Goal: Task Accomplishment & Management: Complete application form

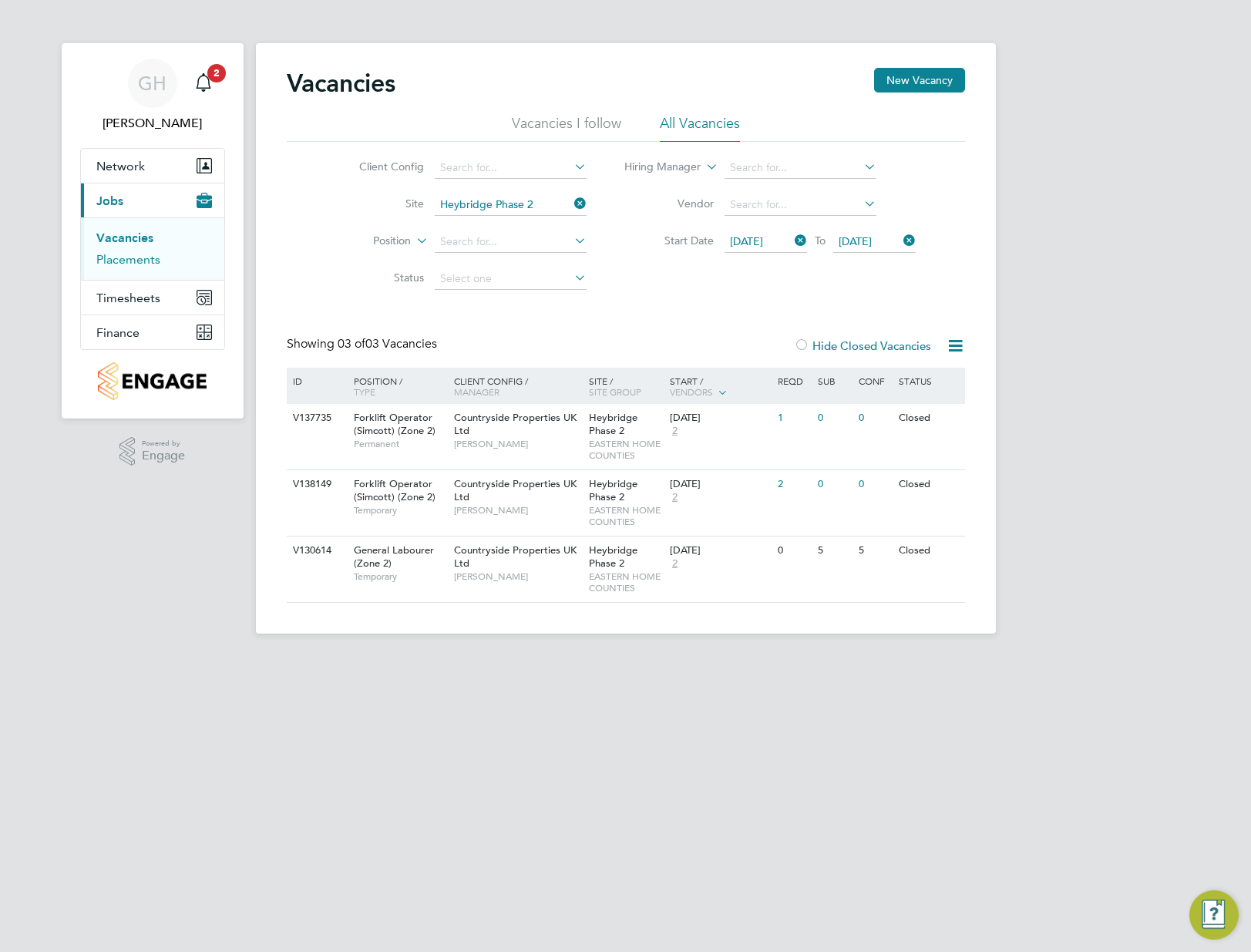
click at [135, 261] on link "Placements" at bounding box center [128, 260] width 64 height 14
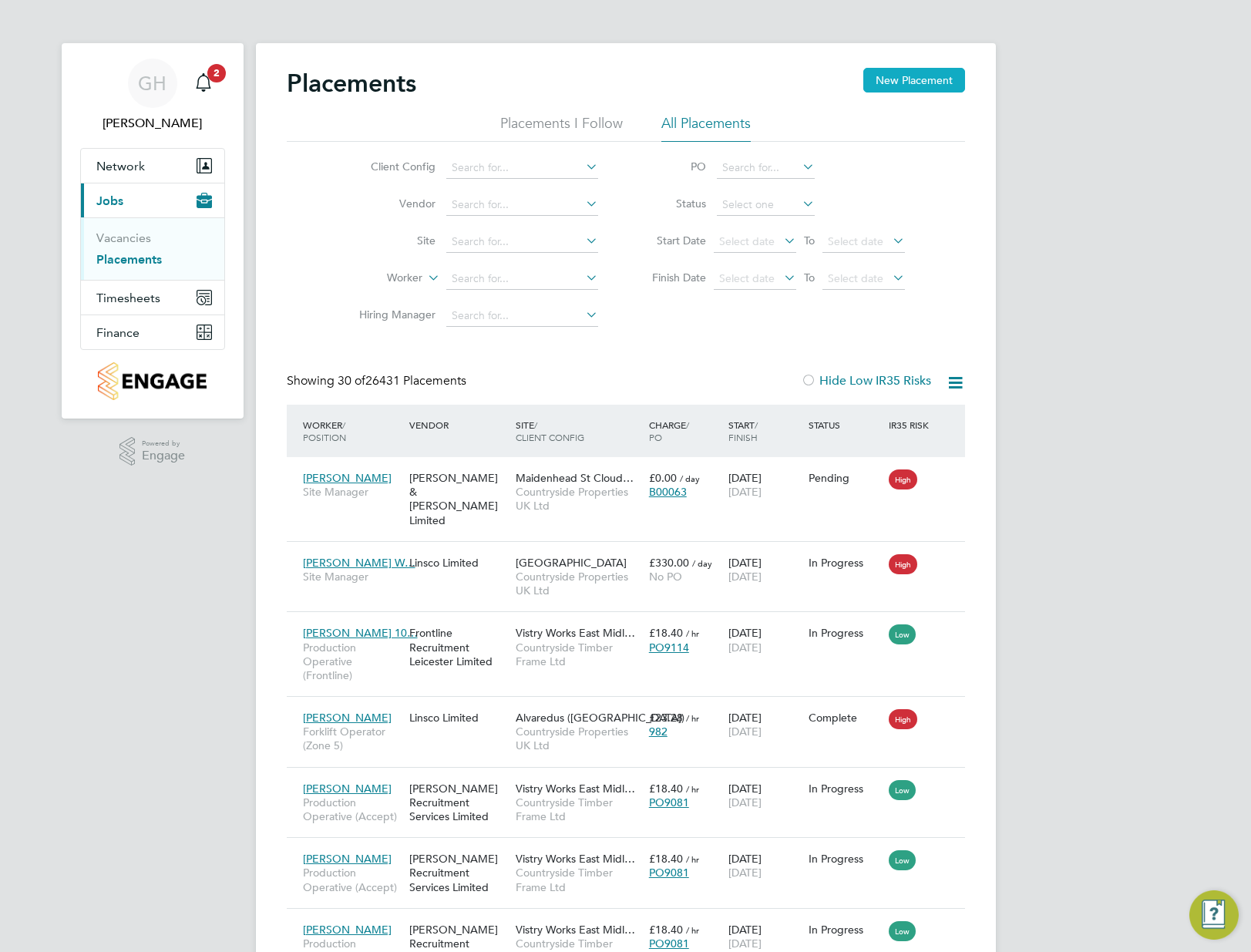
click at [914, 84] on button "New Placement" at bounding box center [914, 79] width 102 height 24
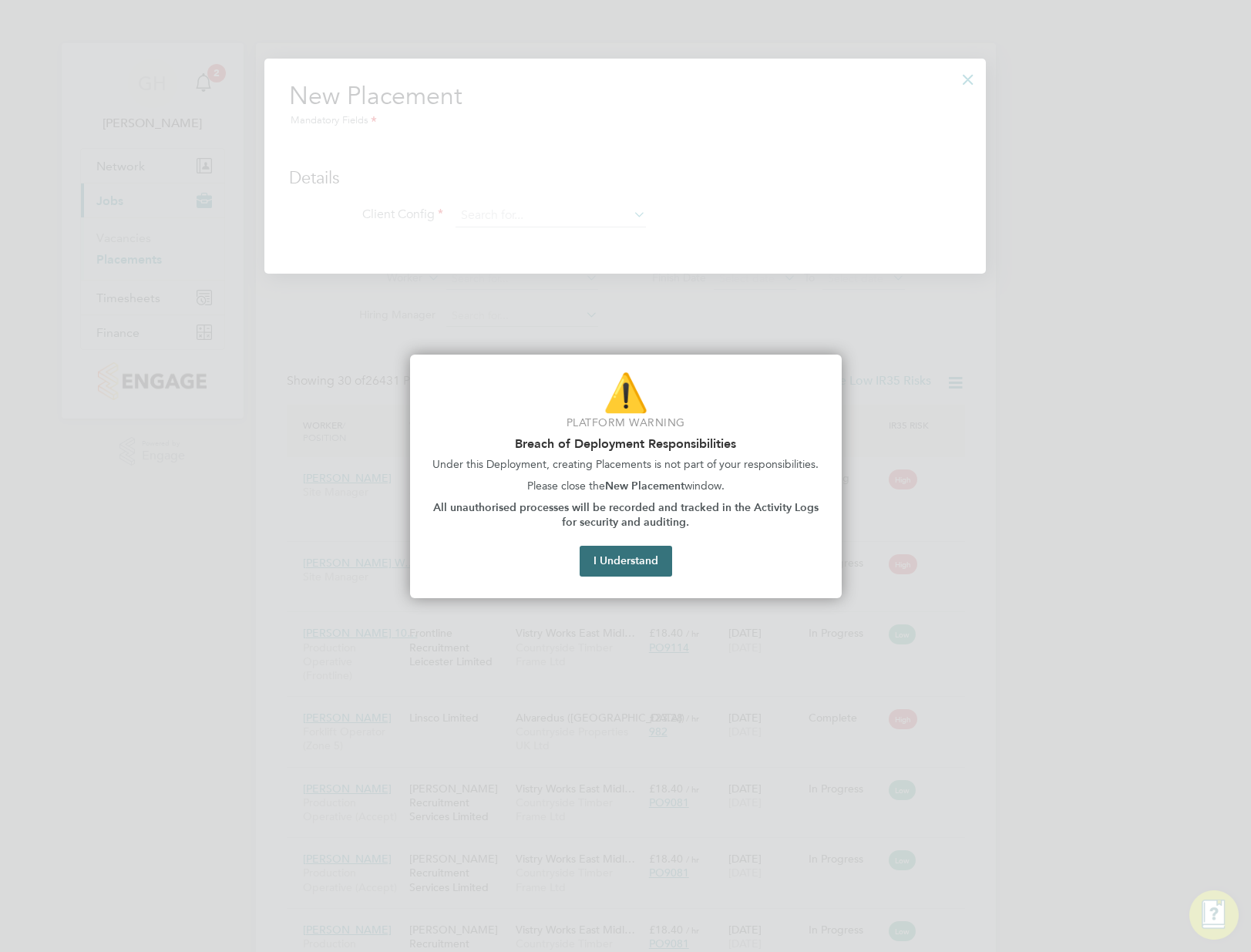
click at [634, 573] on button "I Understand" at bounding box center [626, 562] width 93 height 31
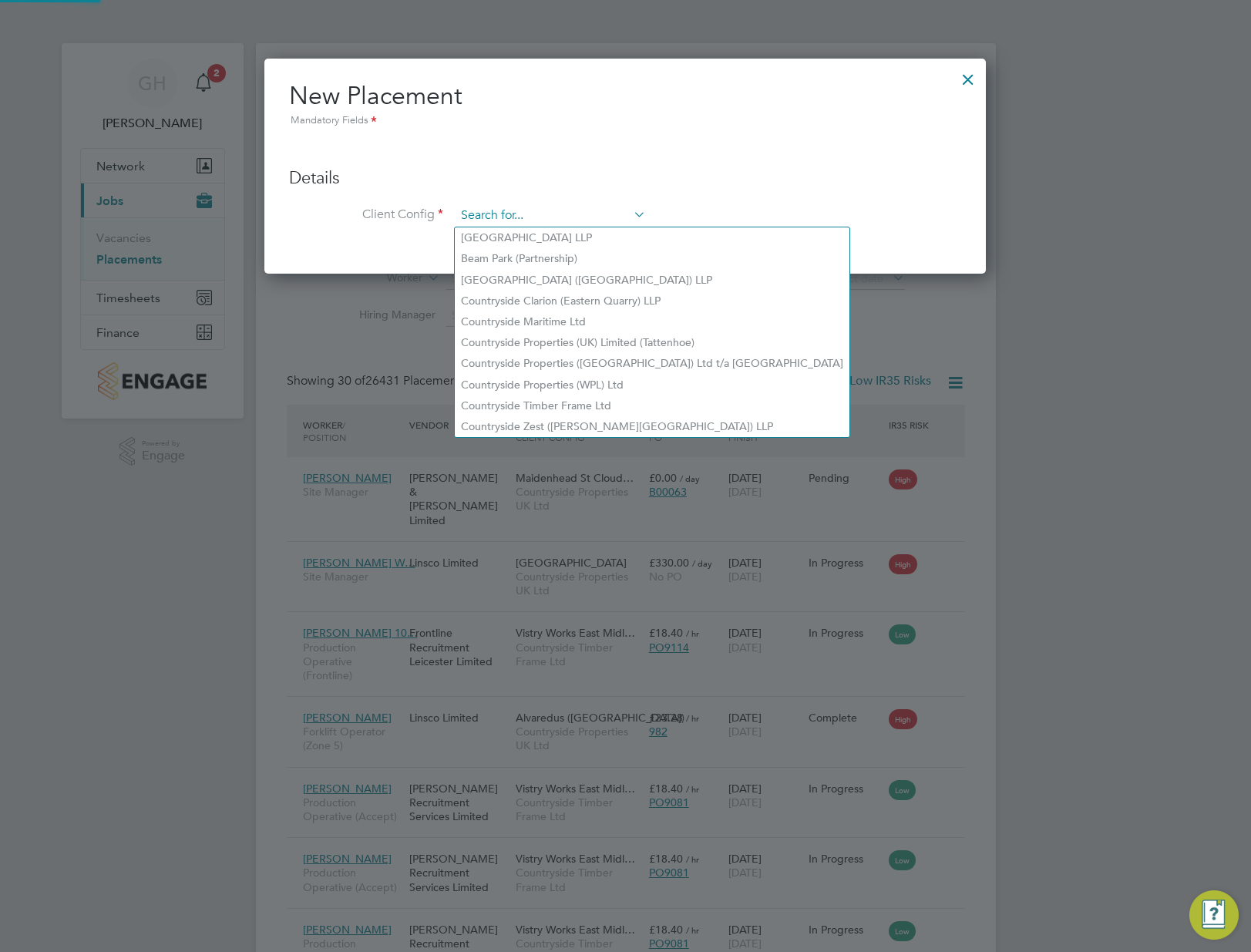
click at [498, 217] on input at bounding box center [551, 216] width 190 height 23
click at [248, 782] on div at bounding box center [626, 476] width 1251 height 952
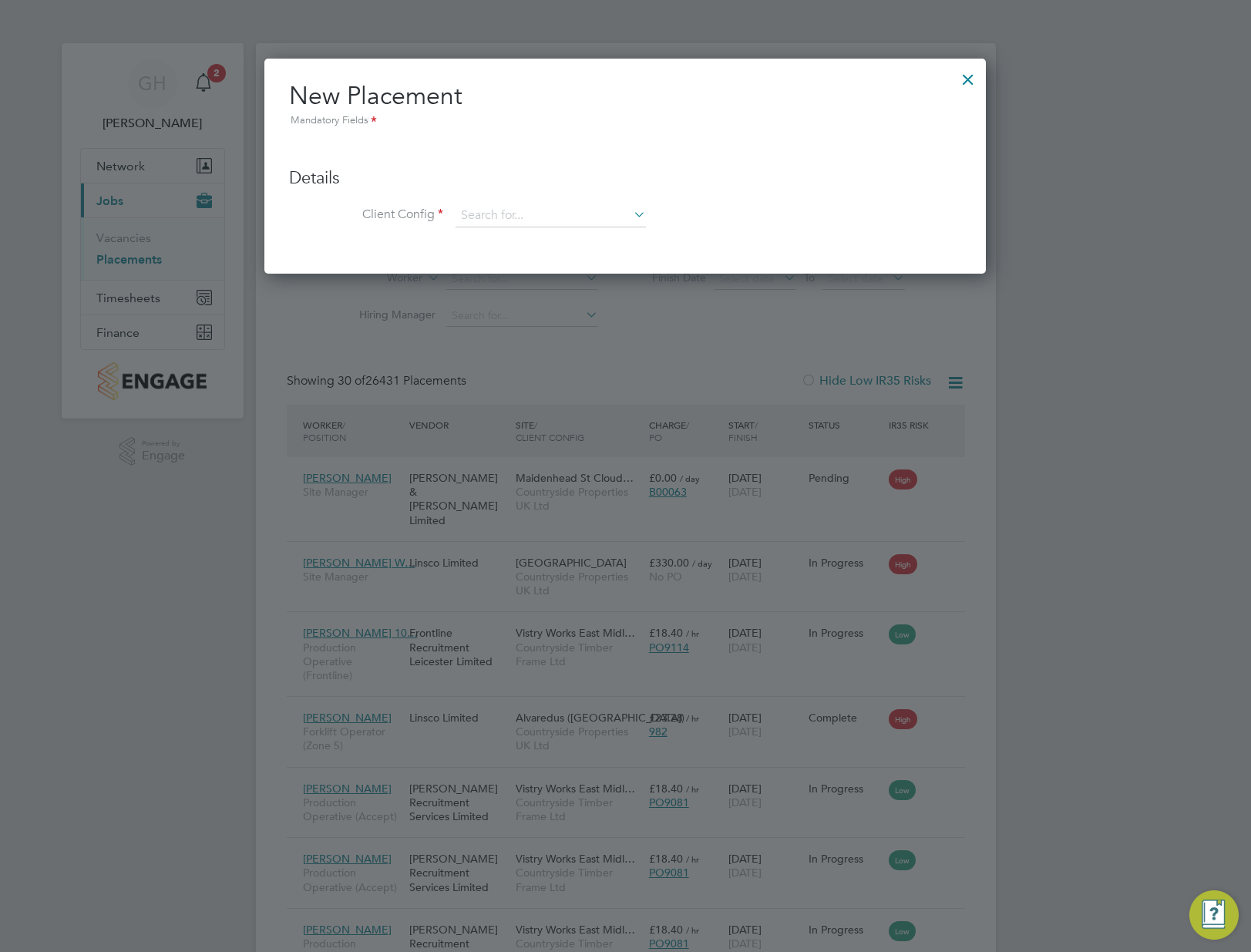
click at [133, 237] on div at bounding box center [626, 476] width 1251 height 952
click at [968, 78] on div at bounding box center [968, 75] width 28 height 28
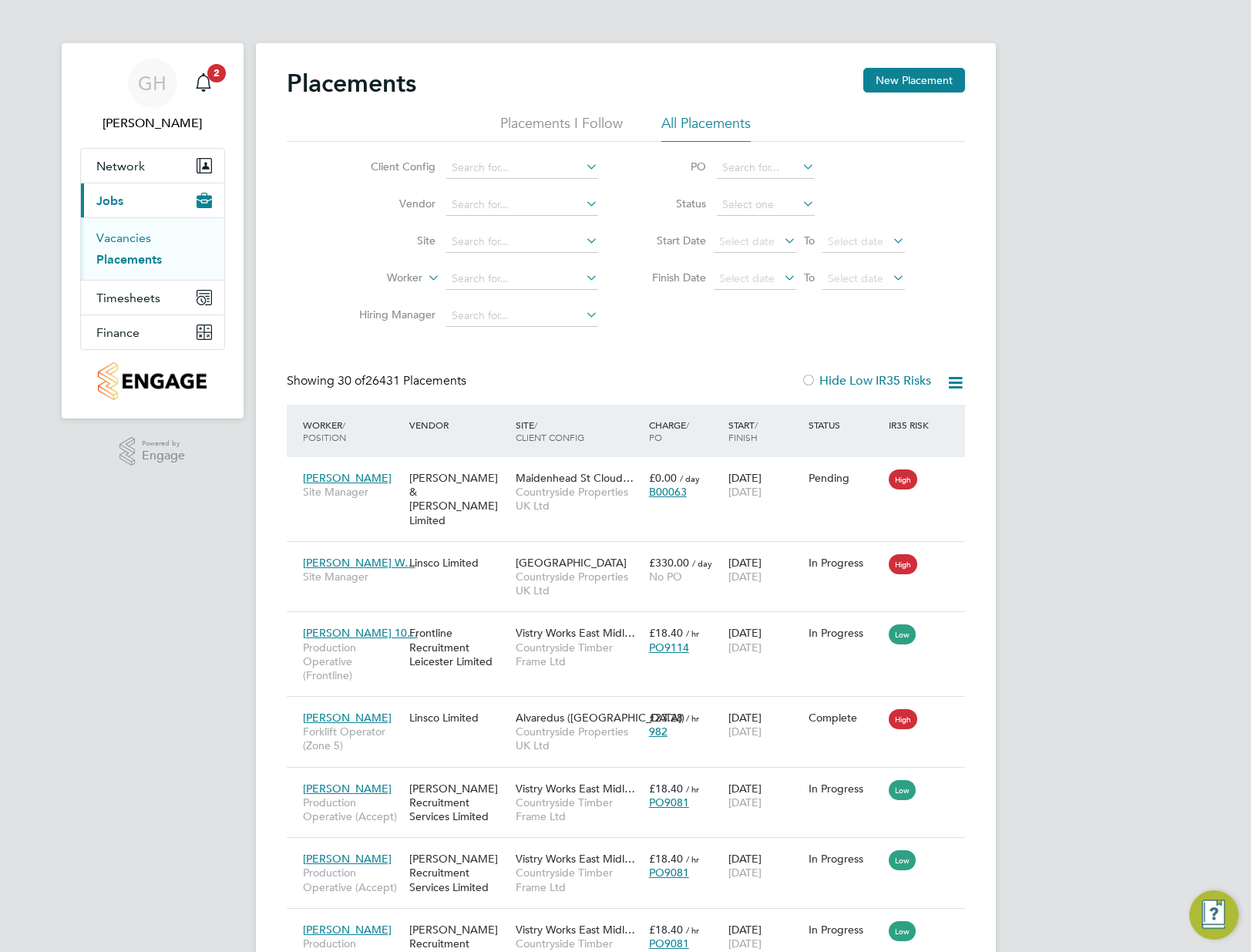
click at [129, 234] on link "Vacancies" at bounding box center [123, 238] width 55 height 14
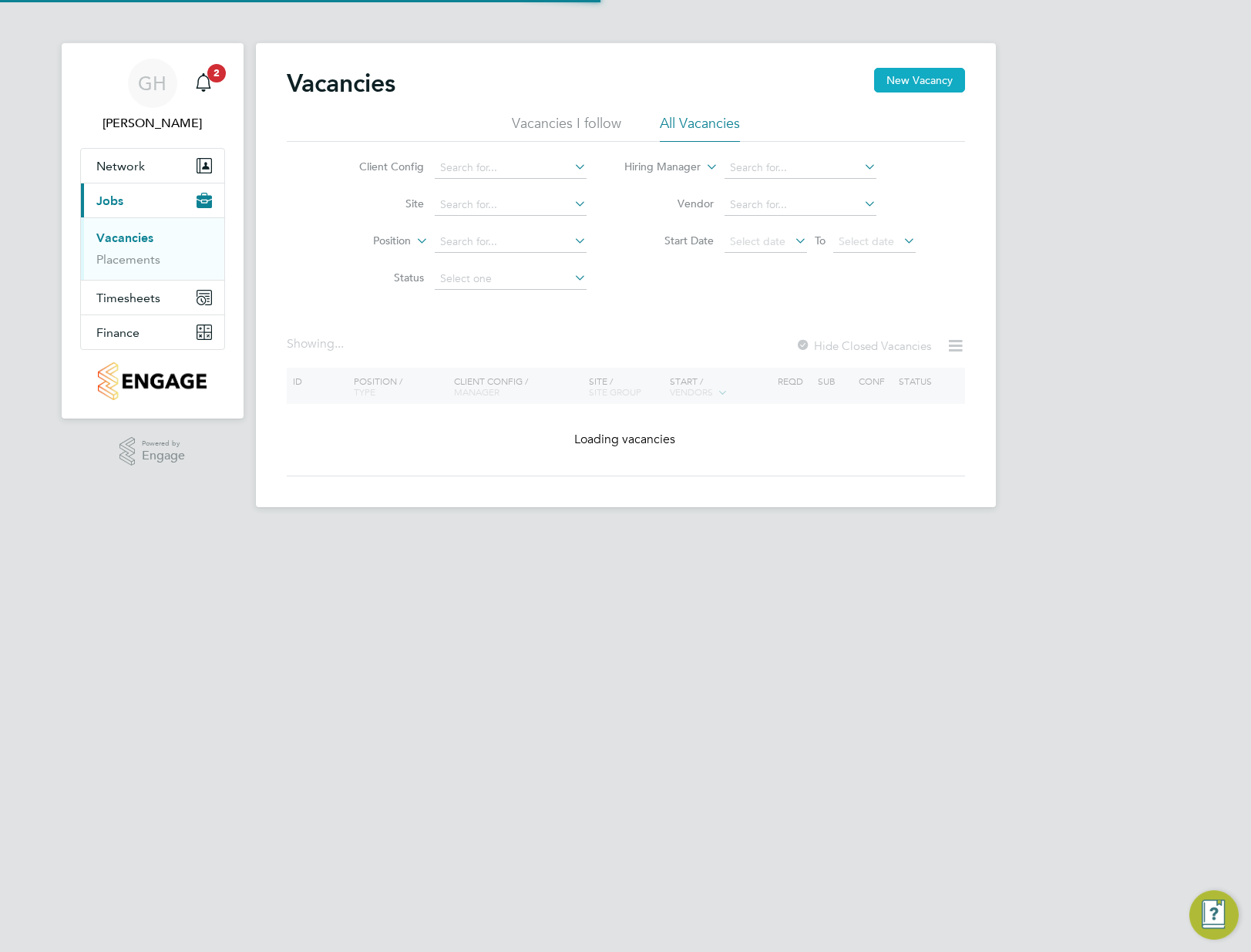
click at [937, 81] on button "New Vacancy" at bounding box center [919, 79] width 91 height 24
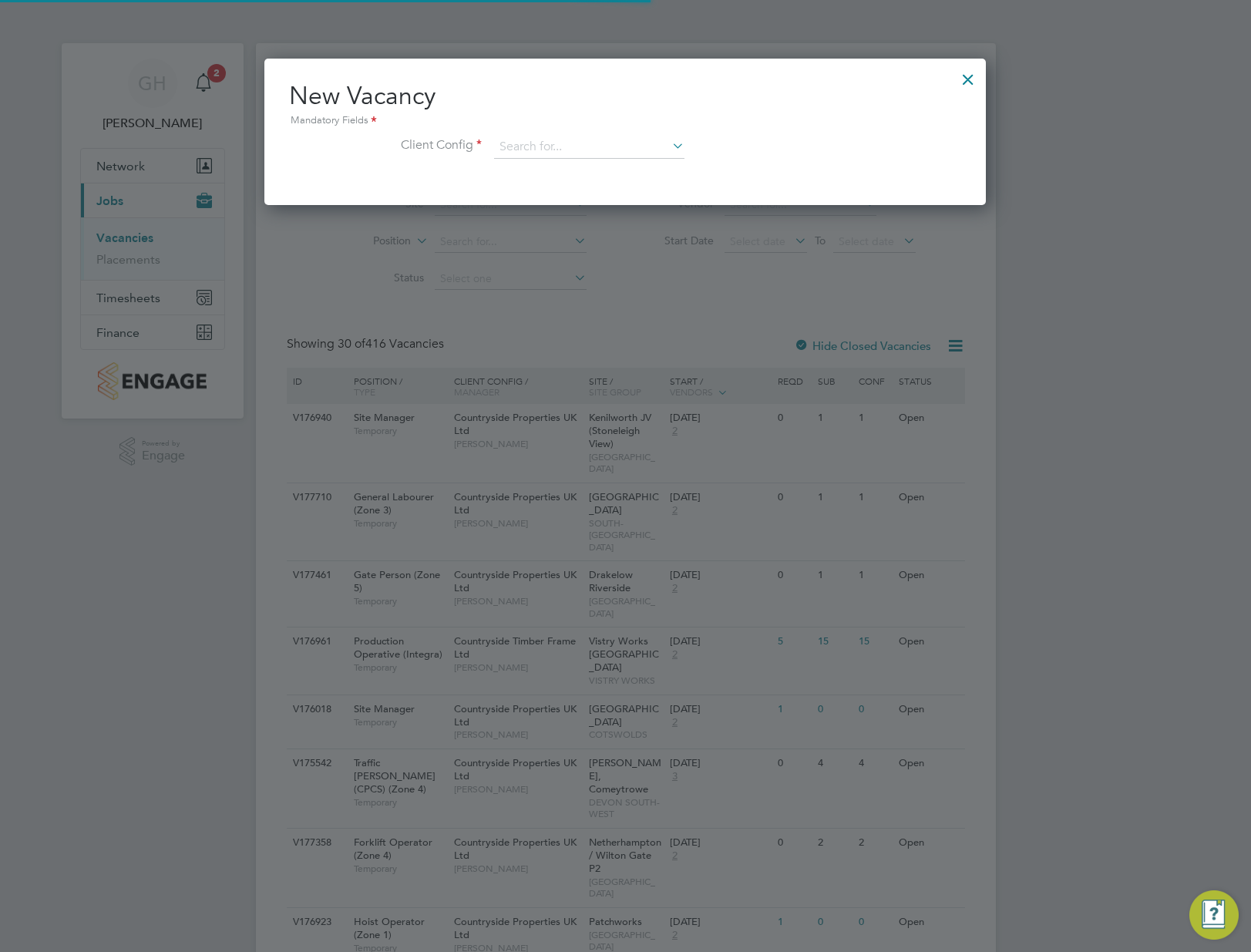
scroll to position [147, 723]
click at [542, 152] on input at bounding box center [589, 148] width 190 height 23
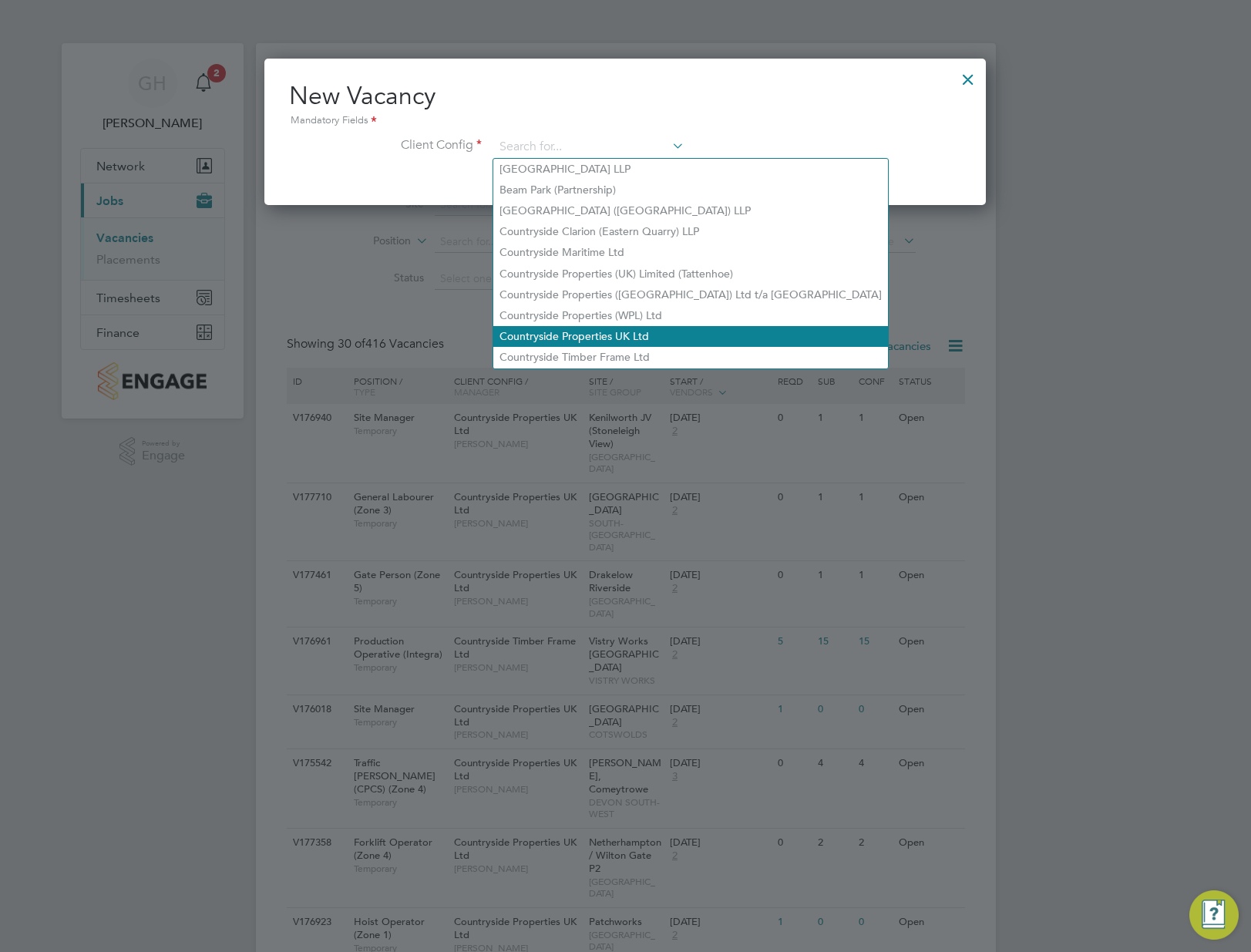
click at [621, 339] on li "Countryside Properties UK Ltd" at bounding box center [690, 336] width 395 height 21
type input "Countryside Properties UK Ltd"
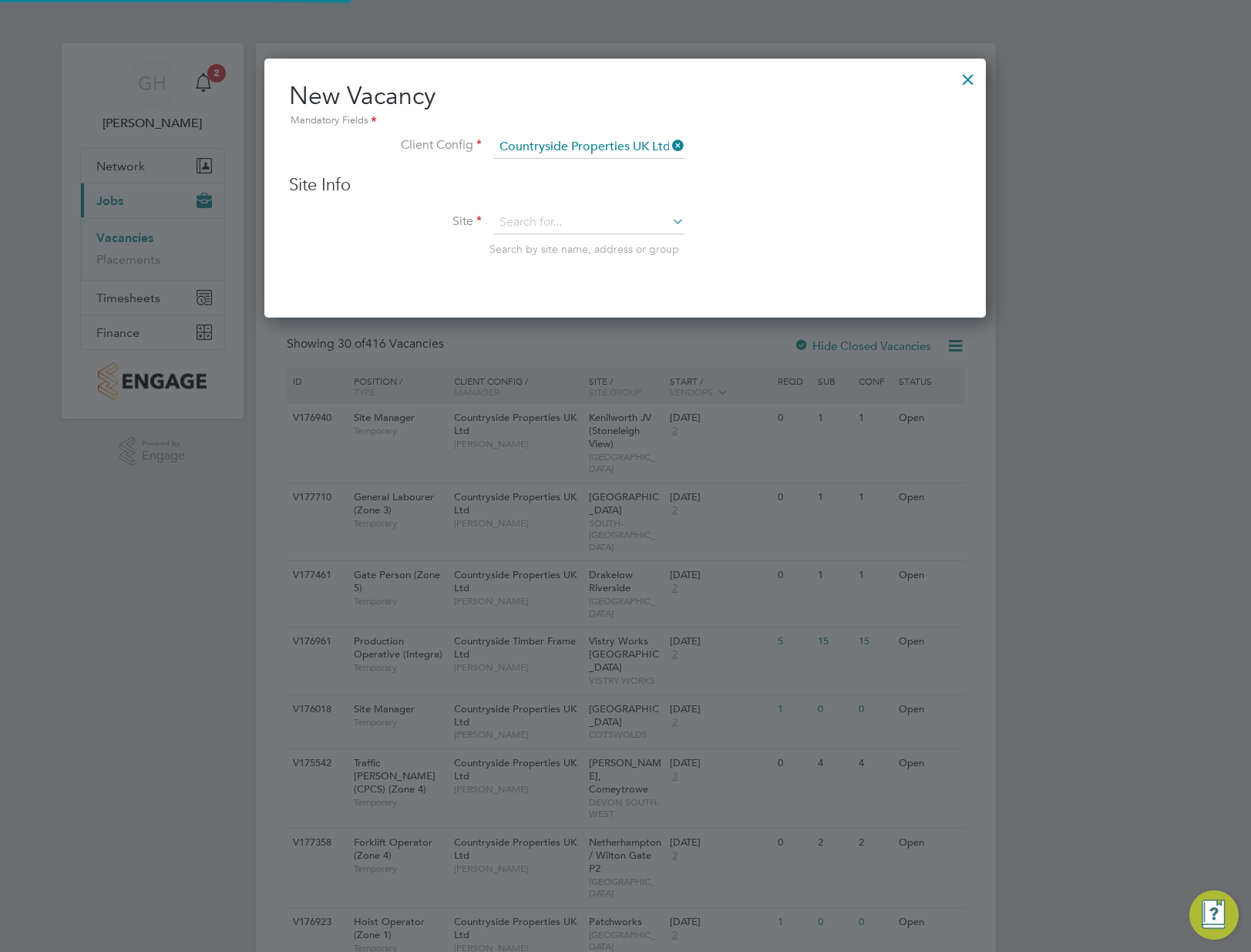
scroll to position [261, 723]
click at [534, 211] on input at bounding box center [589, 223] width 190 height 23
type input "r"
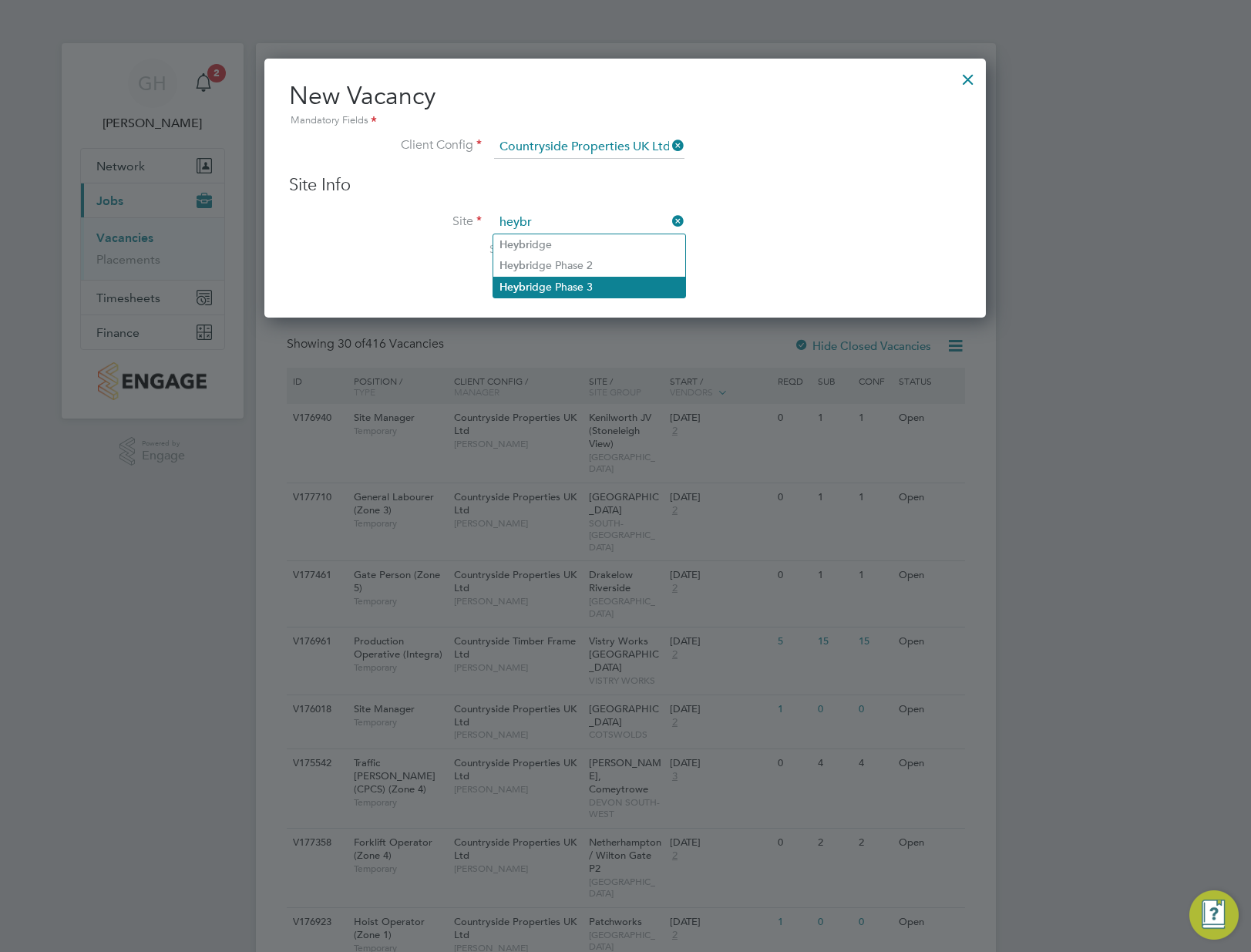
type input "heybr"
click at [564, 223] on input at bounding box center [589, 223] width 190 height 23
click at [579, 286] on li "Hey bridge Phase 3" at bounding box center [589, 287] width 192 height 21
type input "Heybridge Phase 3"
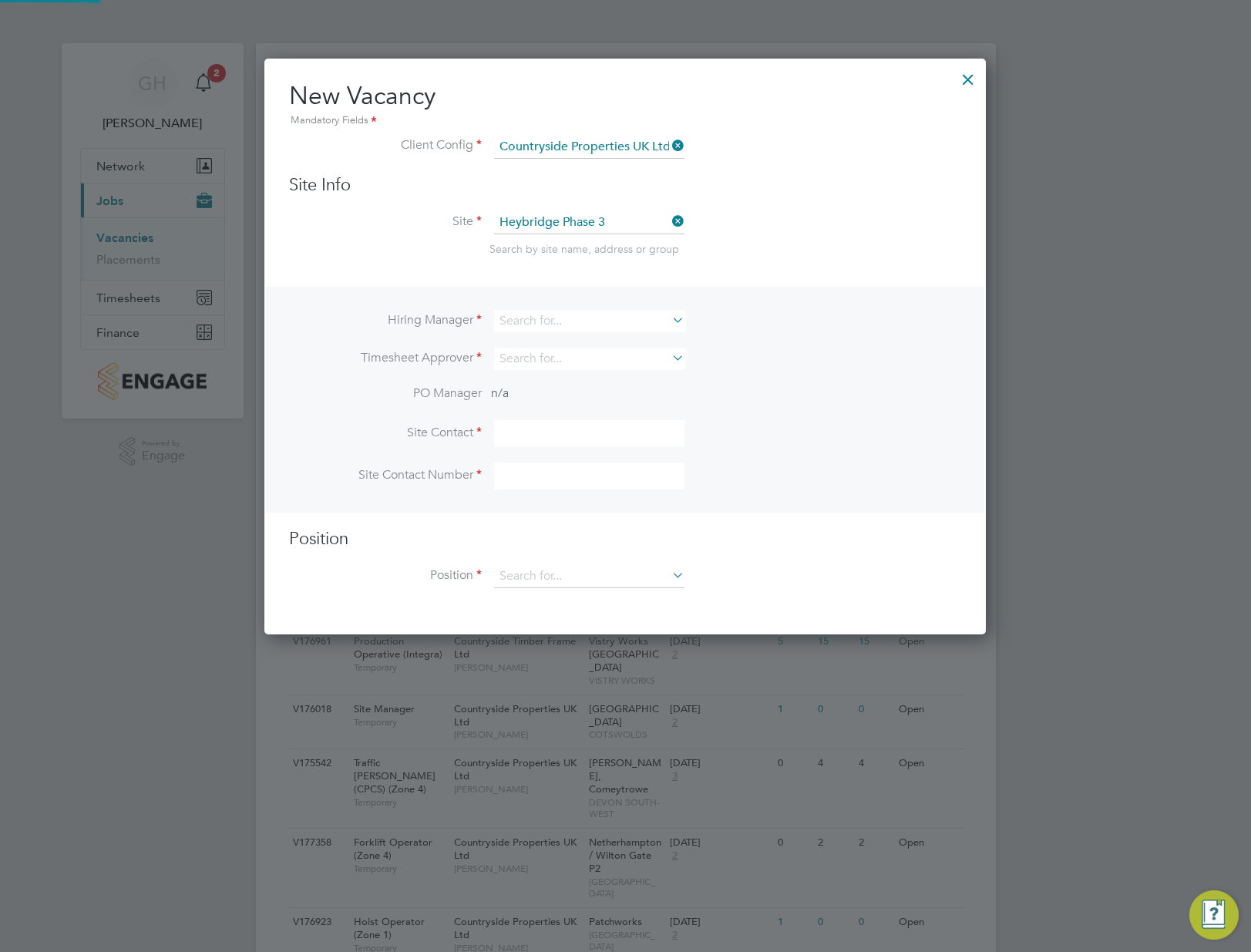
scroll to position [578, 723]
click at [572, 324] on input at bounding box center [589, 321] width 190 height 23
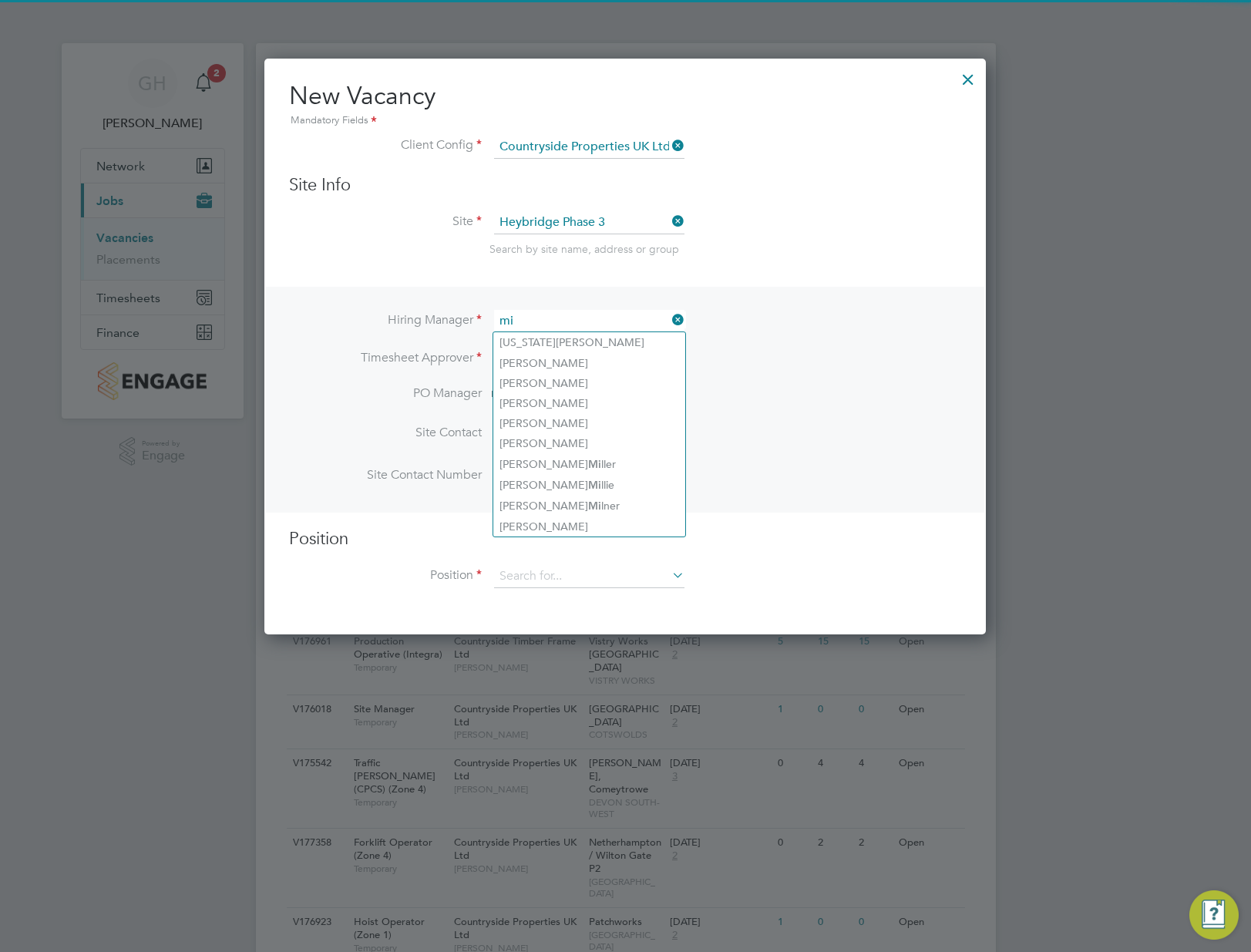
type input "m"
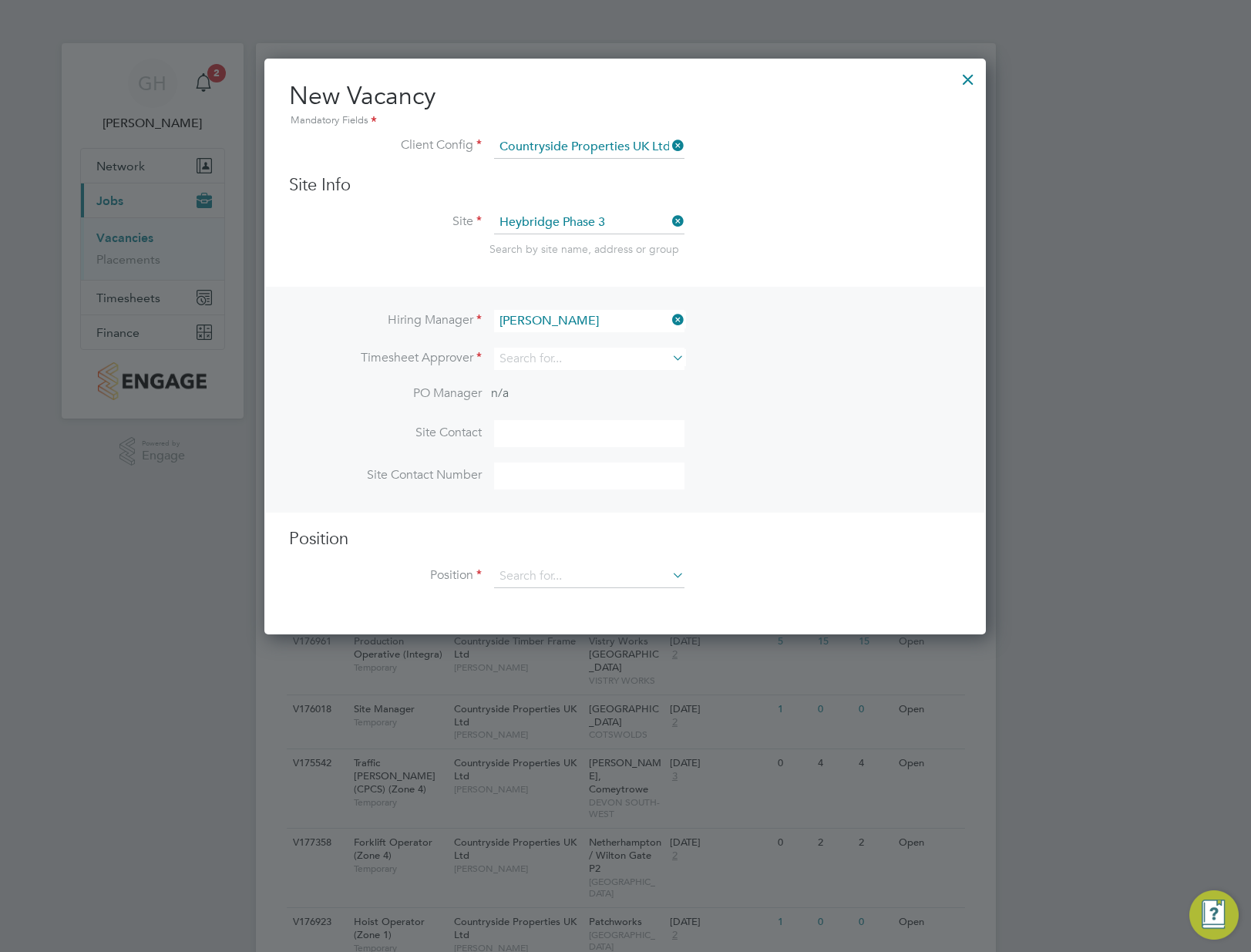
click at [593, 480] on li "[PERSON_NAME]" at bounding box center [597, 490] width 207 height 21
type input "[PERSON_NAME]"
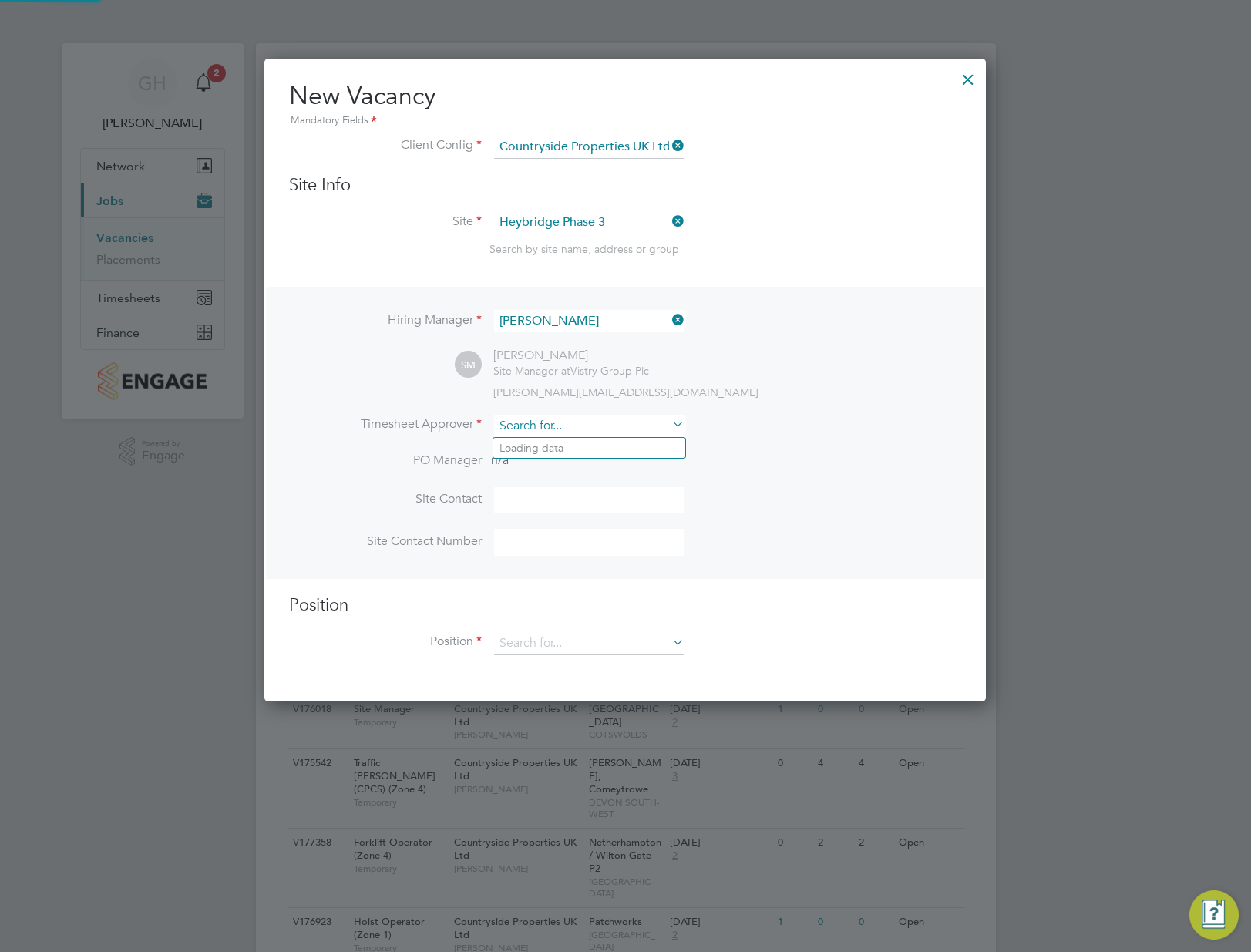
click at [589, 425] on input at bounding box center [589, 426] width 190 height 23
click at [604, 447] on li "[PERSON_NAME]" at bounding box center [589, 448] width 192 height 21
type input "[PERSON_NAME]"
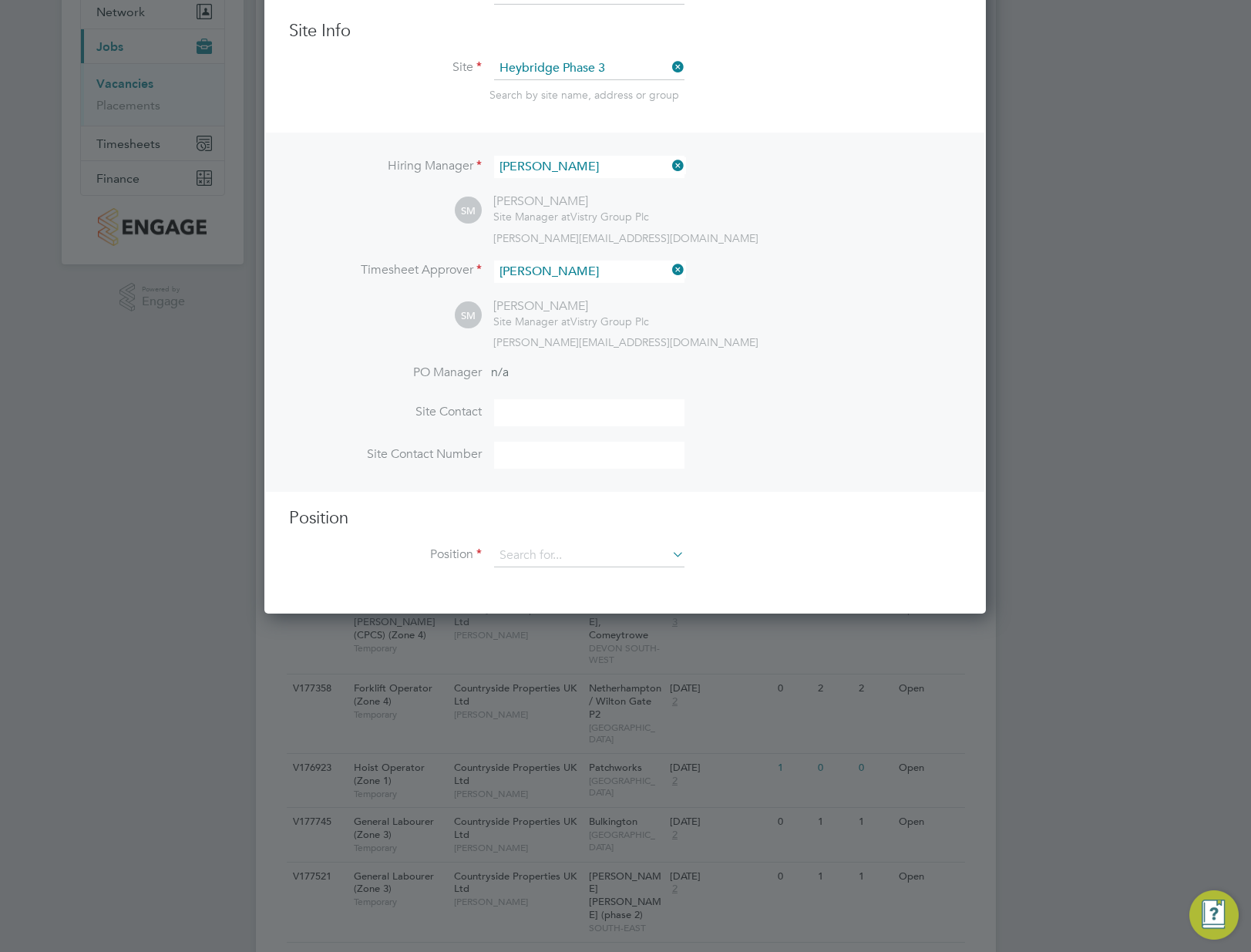
scroll to position [386, 0]
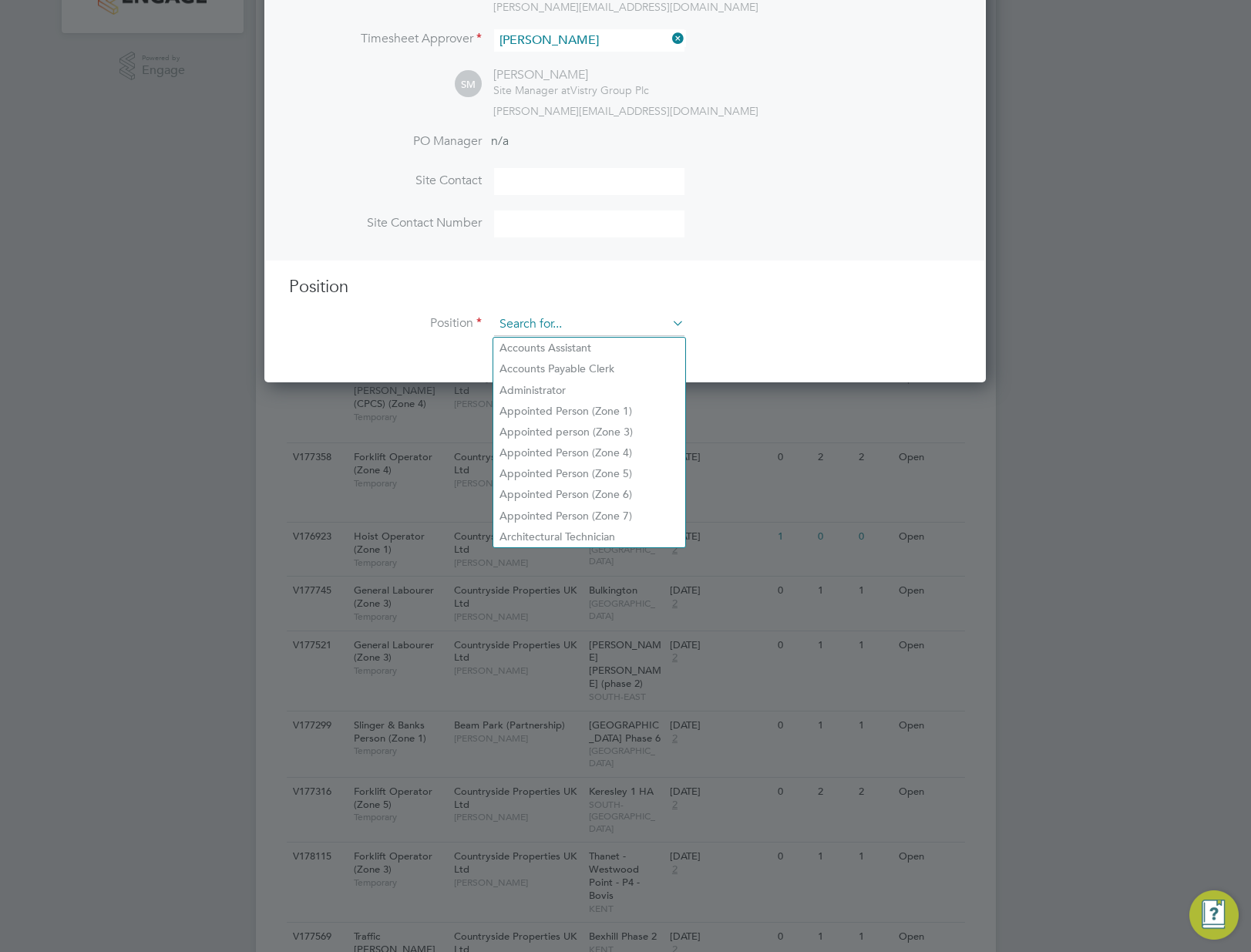
click at [593, 325] on input at bounding box center [589, 325] width 190 height 23
type input "f"
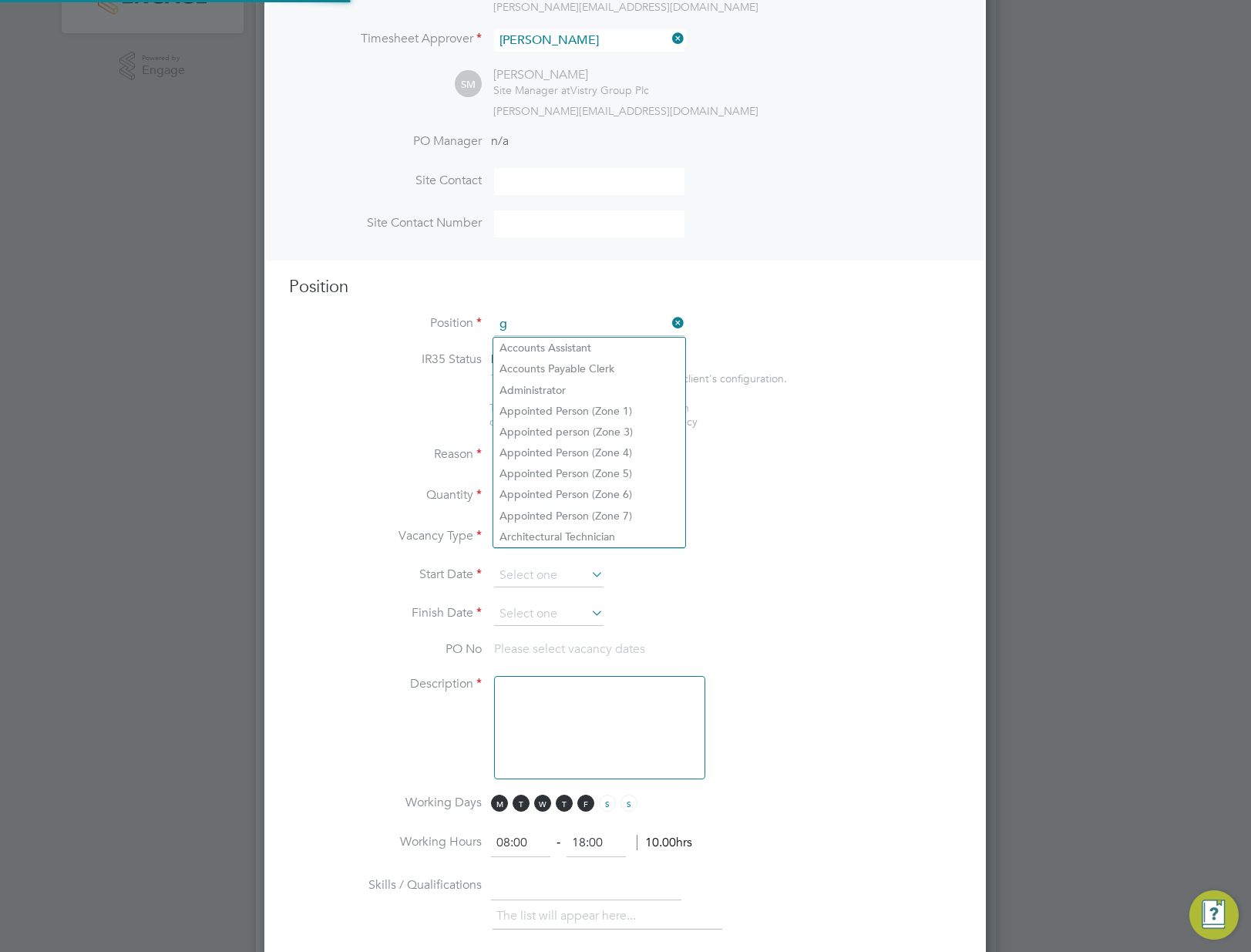
scroll to position [2207, 723]
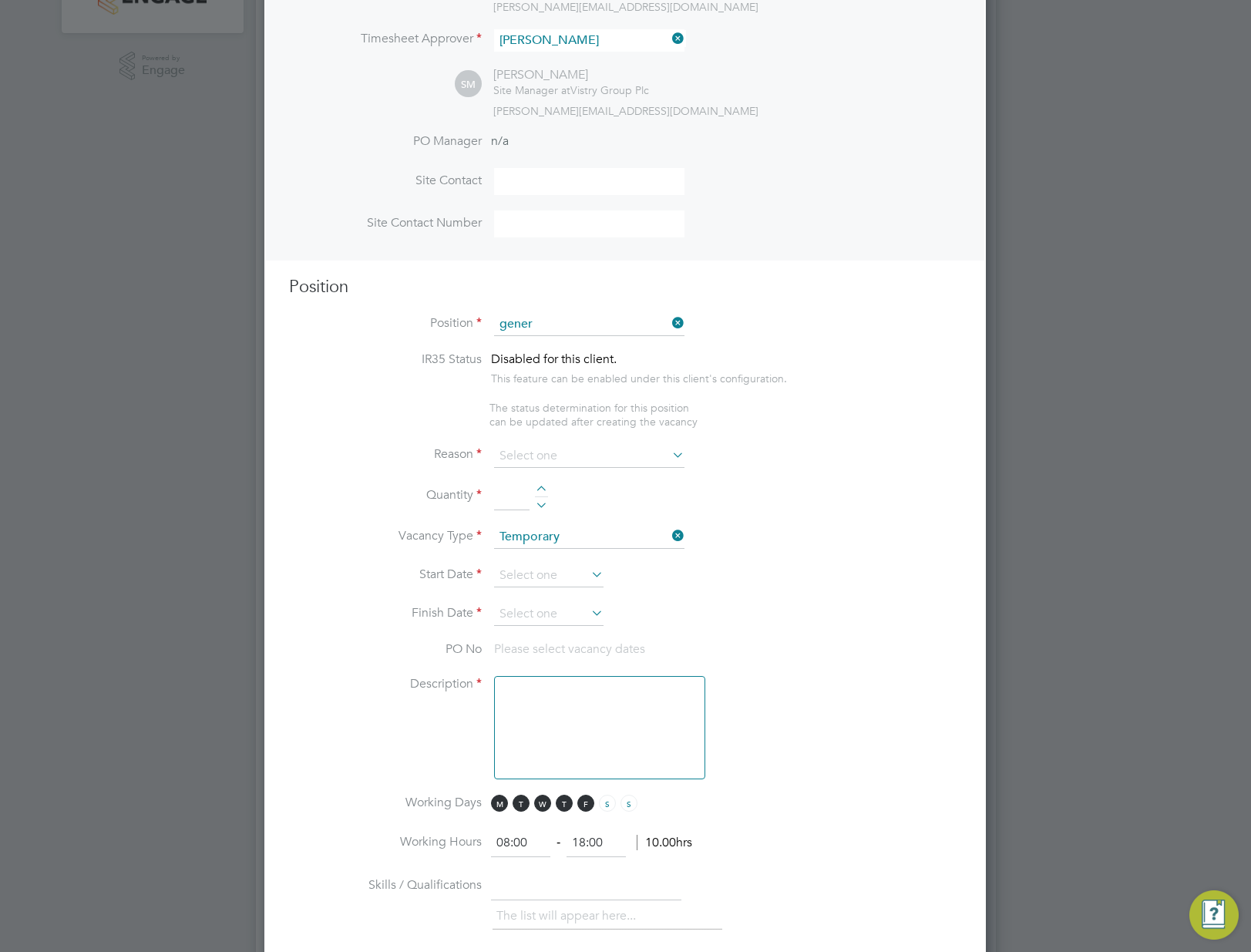
click at [599, 364] on li "Gener al Labourer (Zone 2)" at bounding box center [589, 369] width 192 height 21
type input "General Labourer (Zone 2)"
type textarea "- General labouring duties - Supporting the trades on site - Moving materials a…"
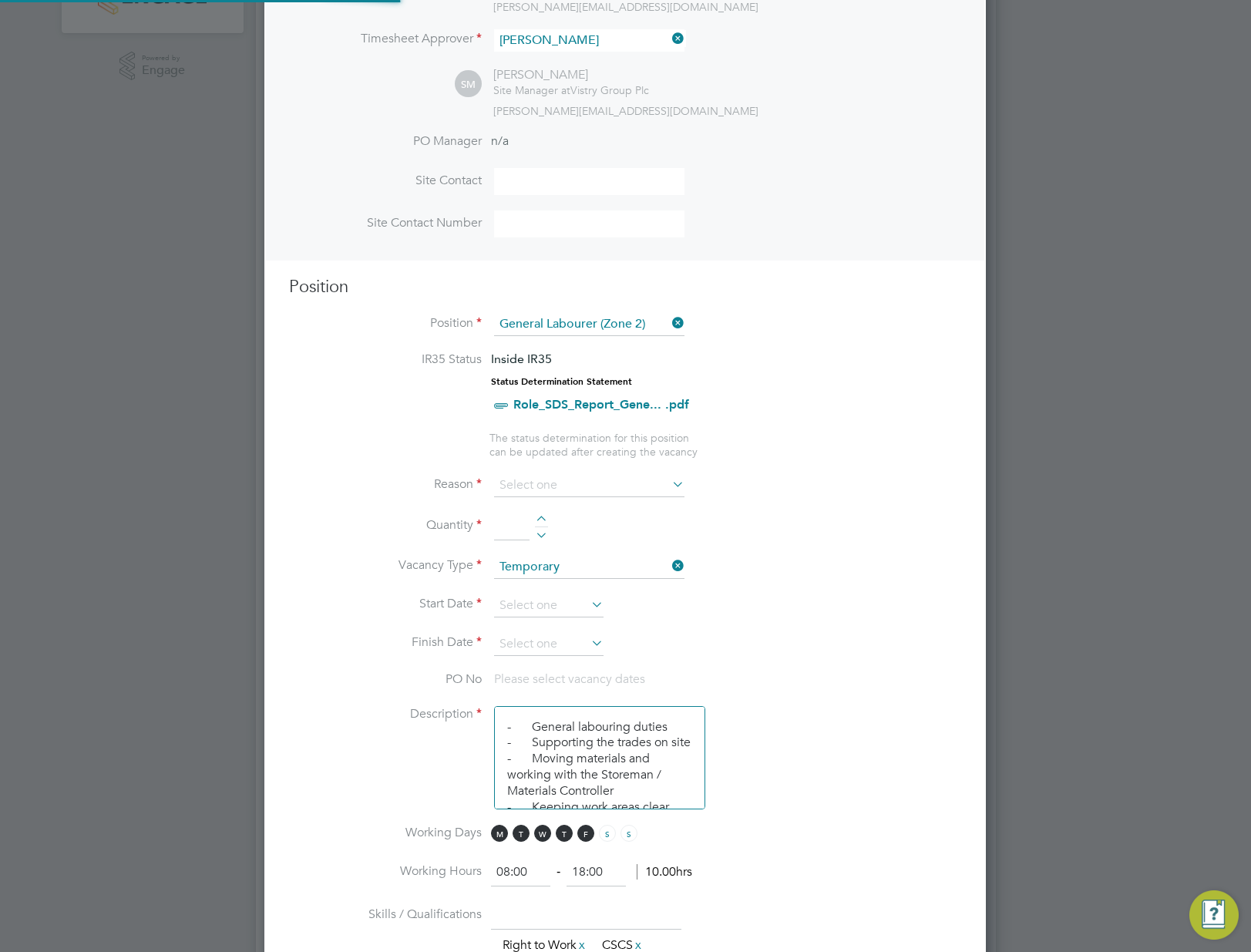
scroll to position [45, 107]
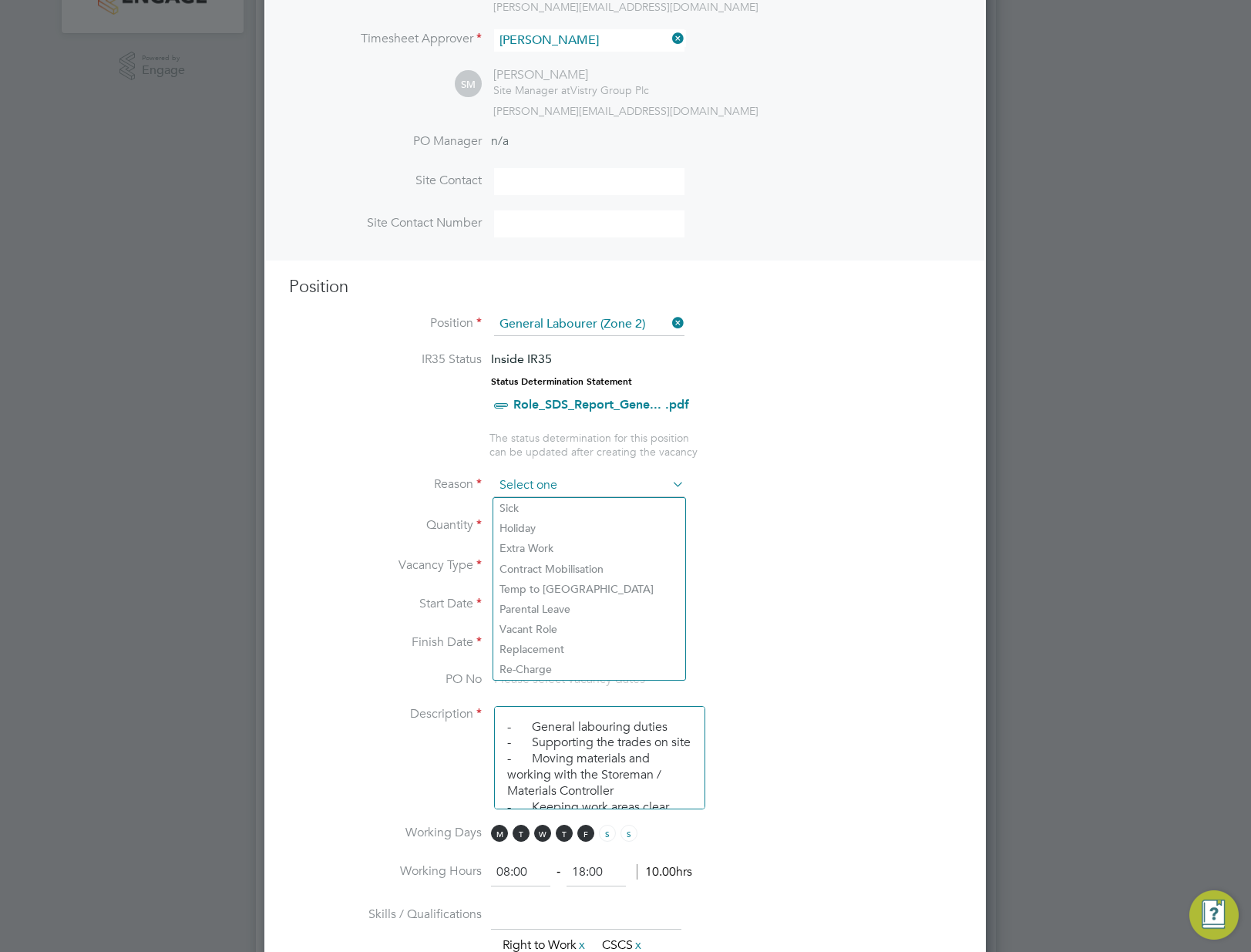
click at [524, 477] on input at bounding box center [589, 486] width 190 height 23
click at [544, 554] on li "Extra Work" at bounding box center [589, 548] width 192 height 20
type input "Extra Work"
click at [510, 523] on input at bounding box center [511, 526] width 35 height 28
type input "1"
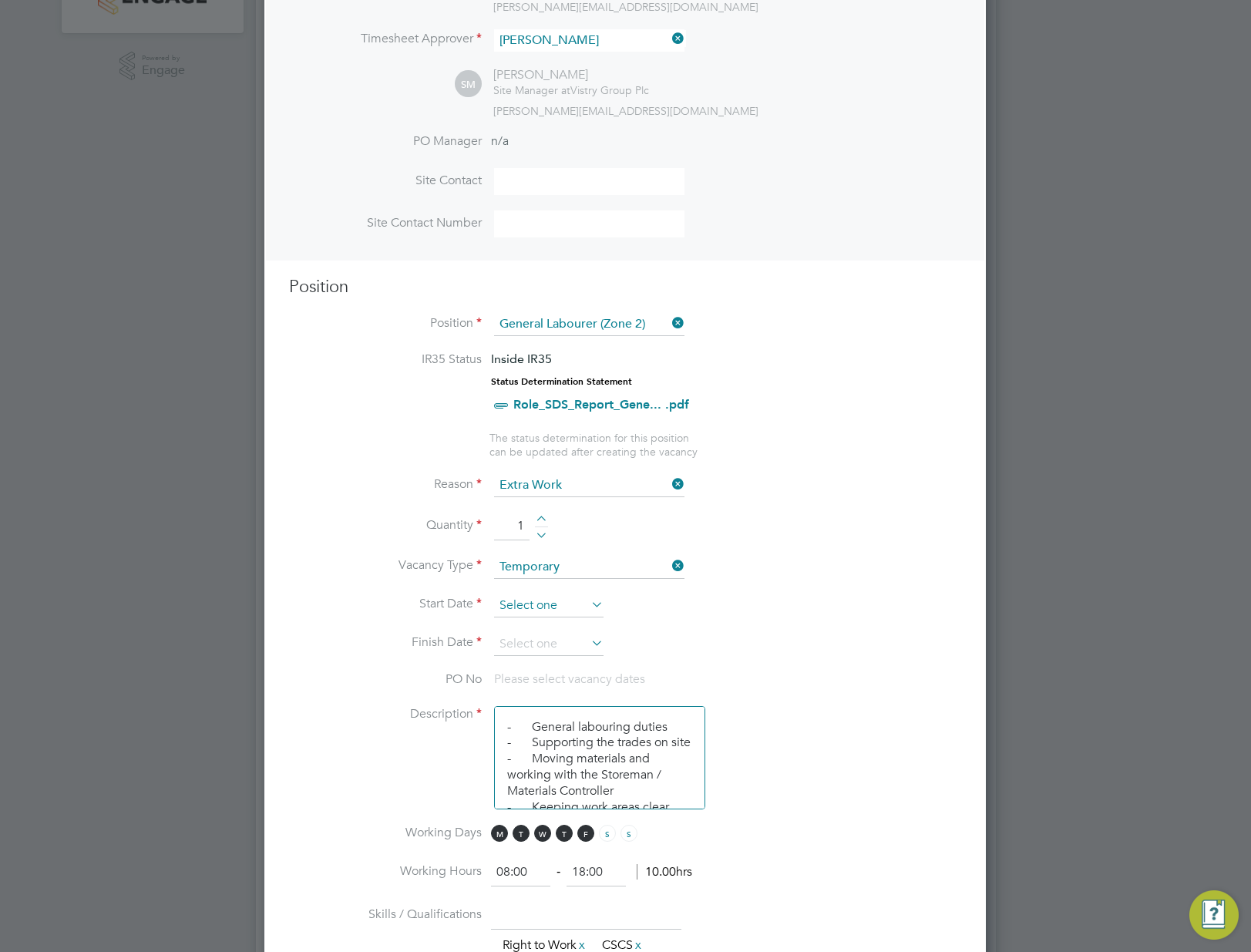
click at [531, 605] on input at bounding box center [548, 607] width 109 height 23
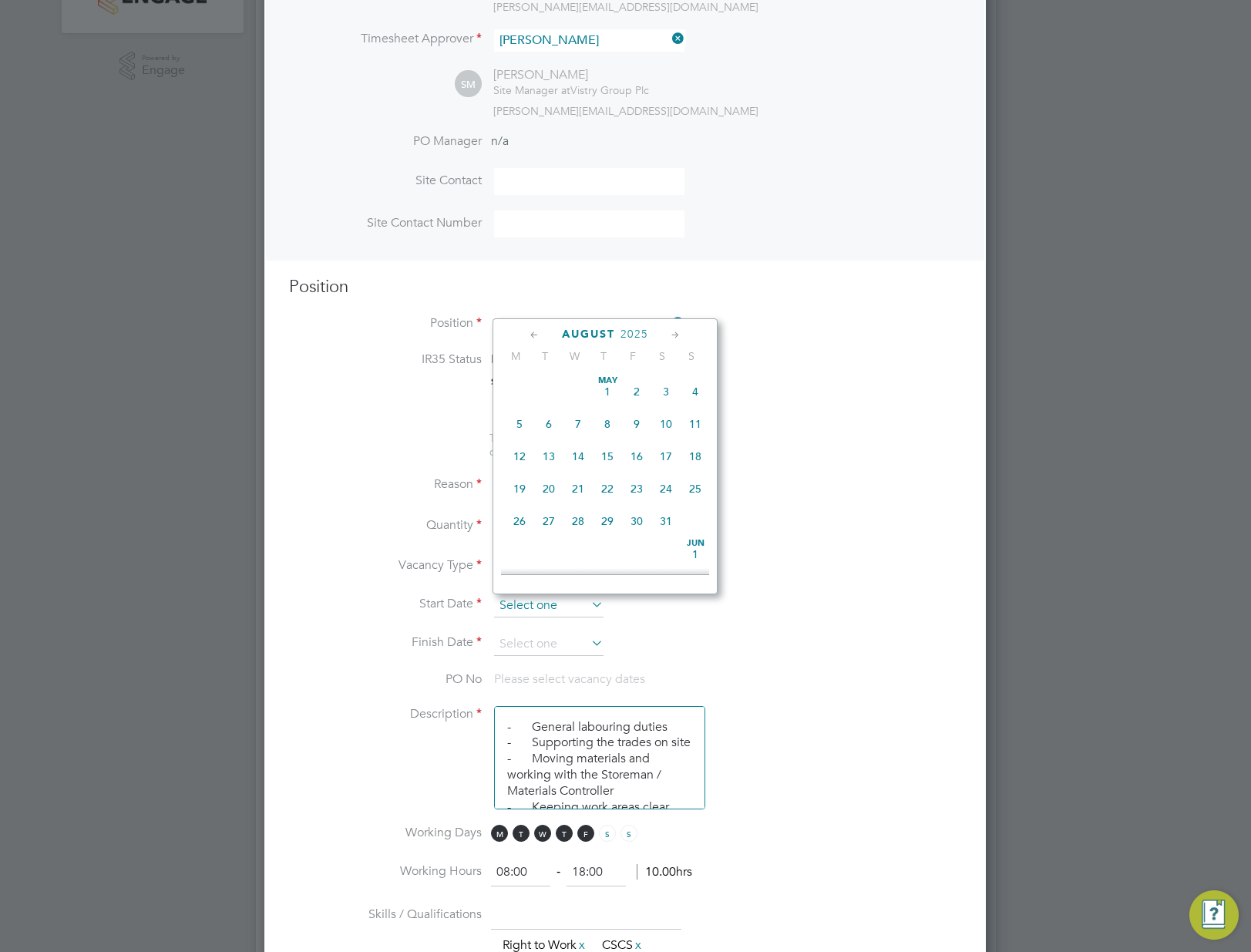
scroll to position [534, 0]
click at [514, 490] on span "18" at bounding box center [519, 476] width 30 height 30
type input "[DATE]"
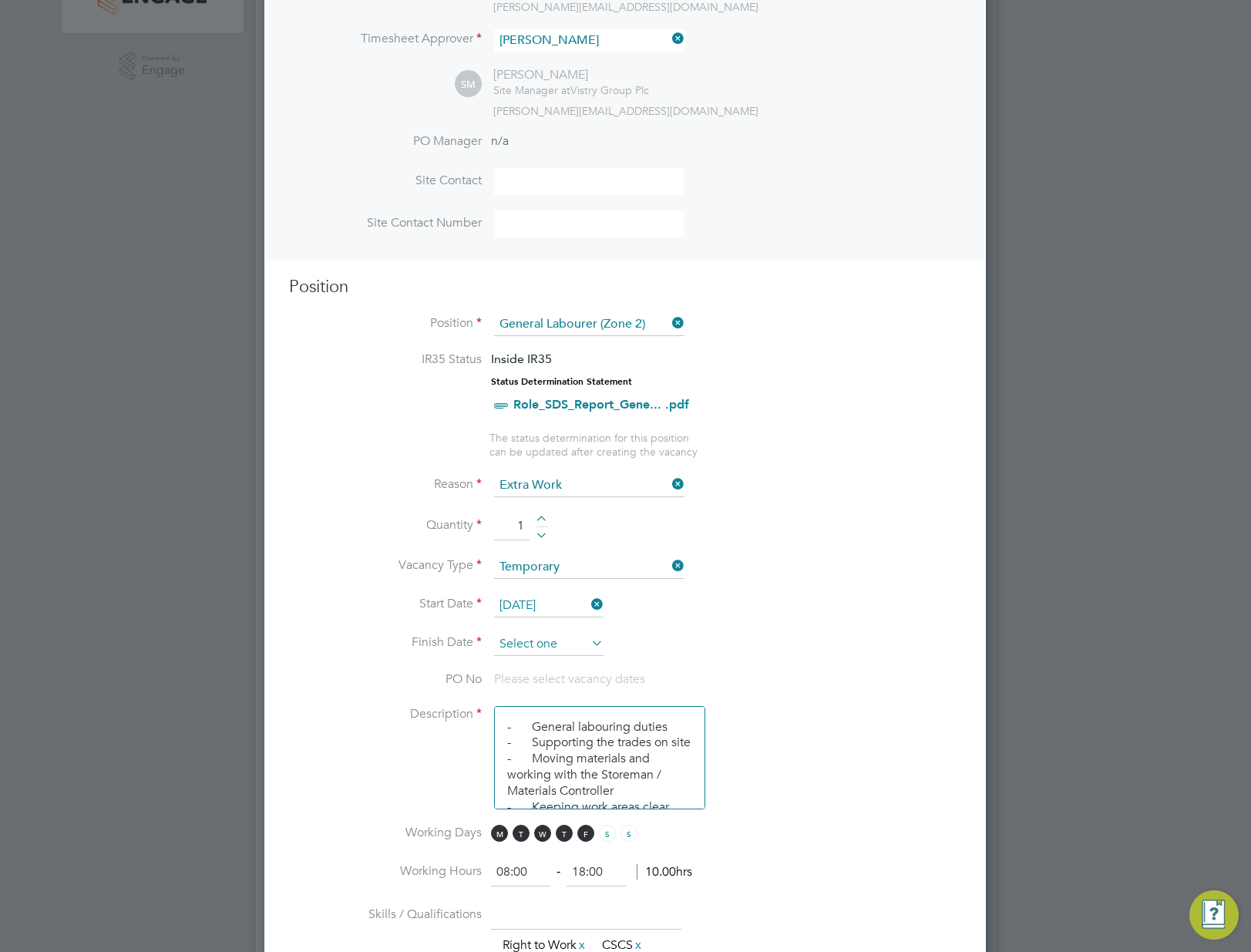
scroll to position [568, 0]
click at [529, 637] on input at bounding box center [548, 645] width 109 height 23
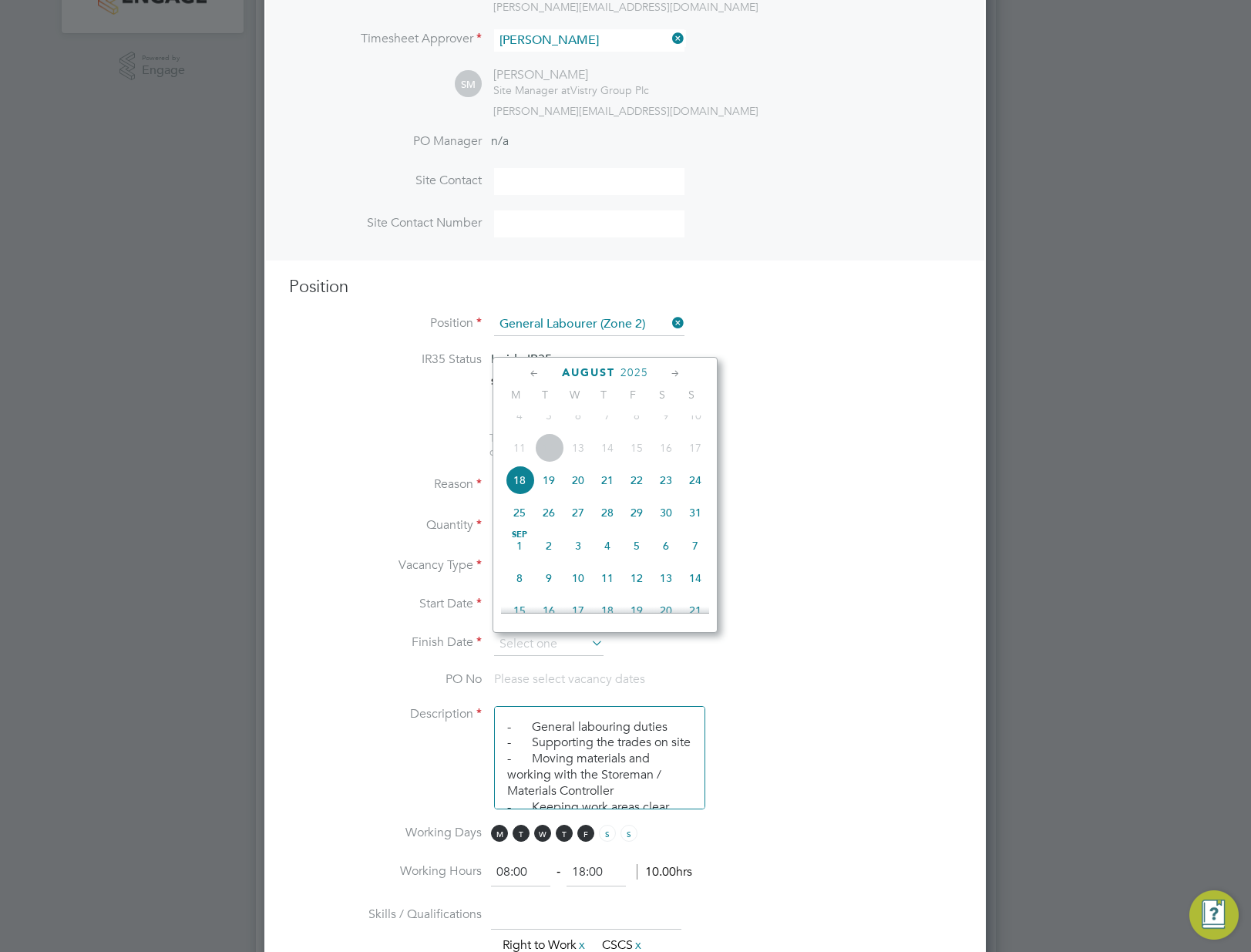
click at [674, 373] on icon at bounding box center [676, 373] width 14 height 17
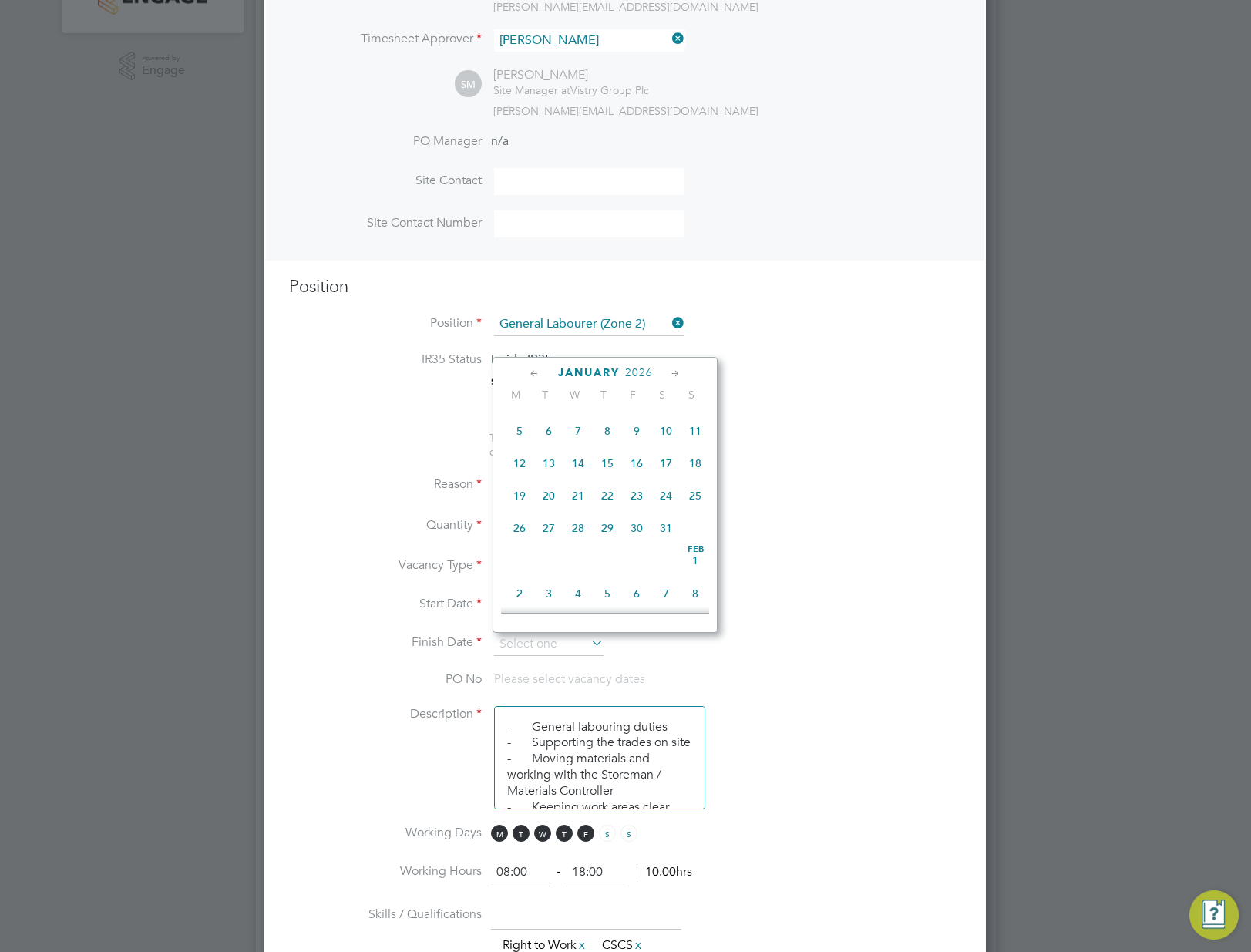
click at [674, 373] on icon at bounding box center [676, 373] width 14 height 17
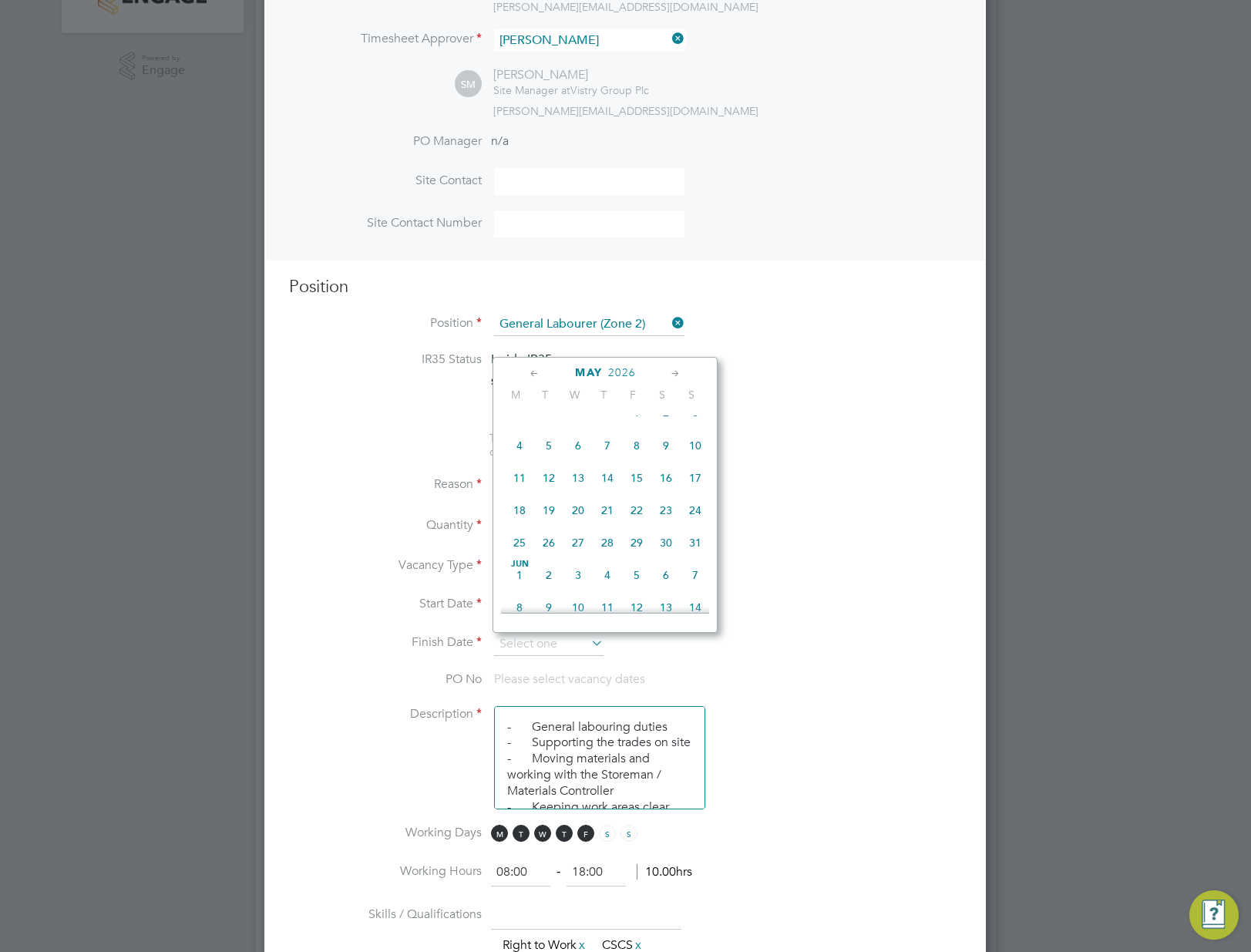
scroll to position [2201, 0]
click at [674, 373] on icon at bounding box center [676, 373] width 14 height 17
click at [515, 483] on span "17" at bounding box center [519, 469] width 30 height 30
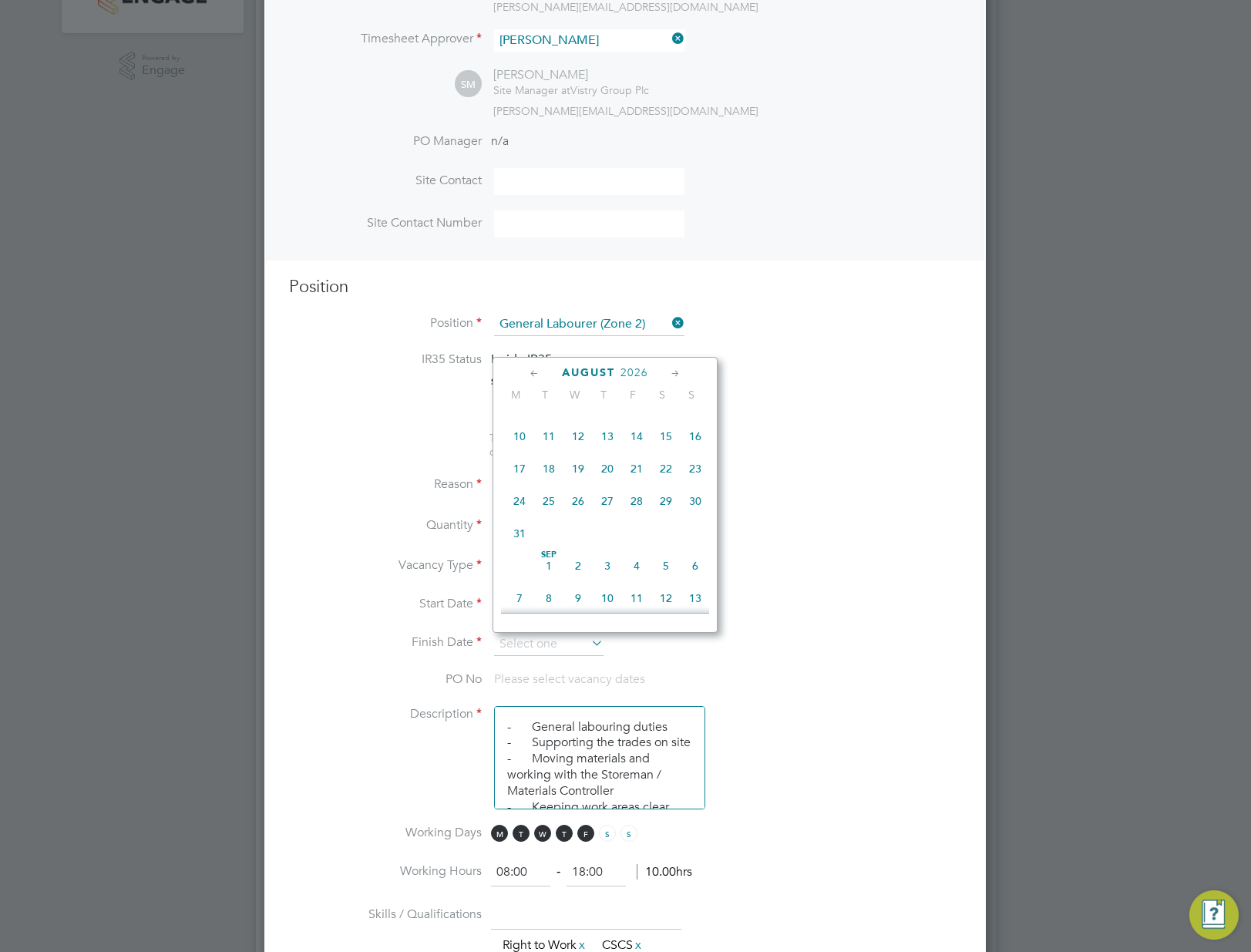
type input "[DATE]"
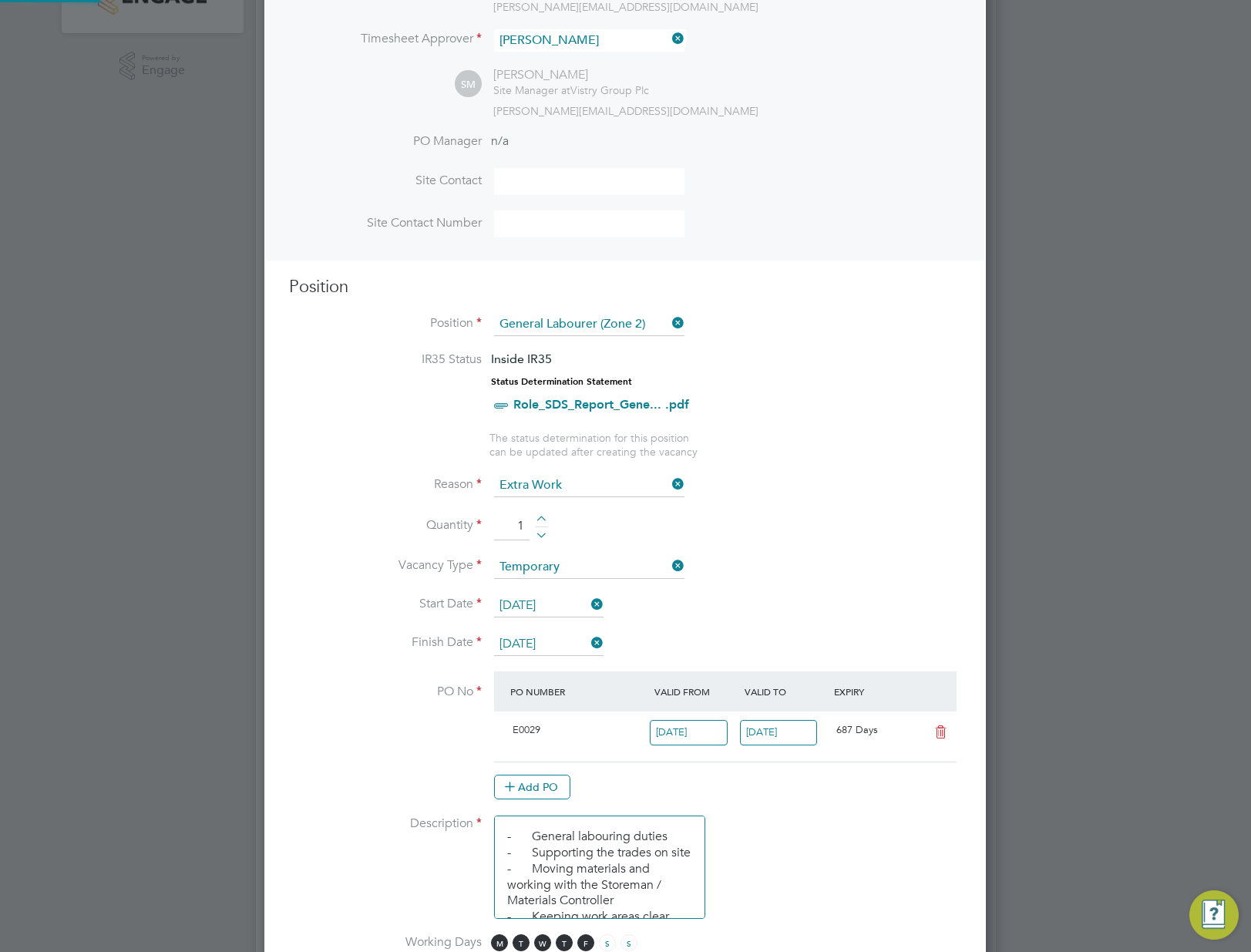
scroll to position [26, 145]
click at [589, 639] on icon at bounding box center [589, 643] width 0 height 22
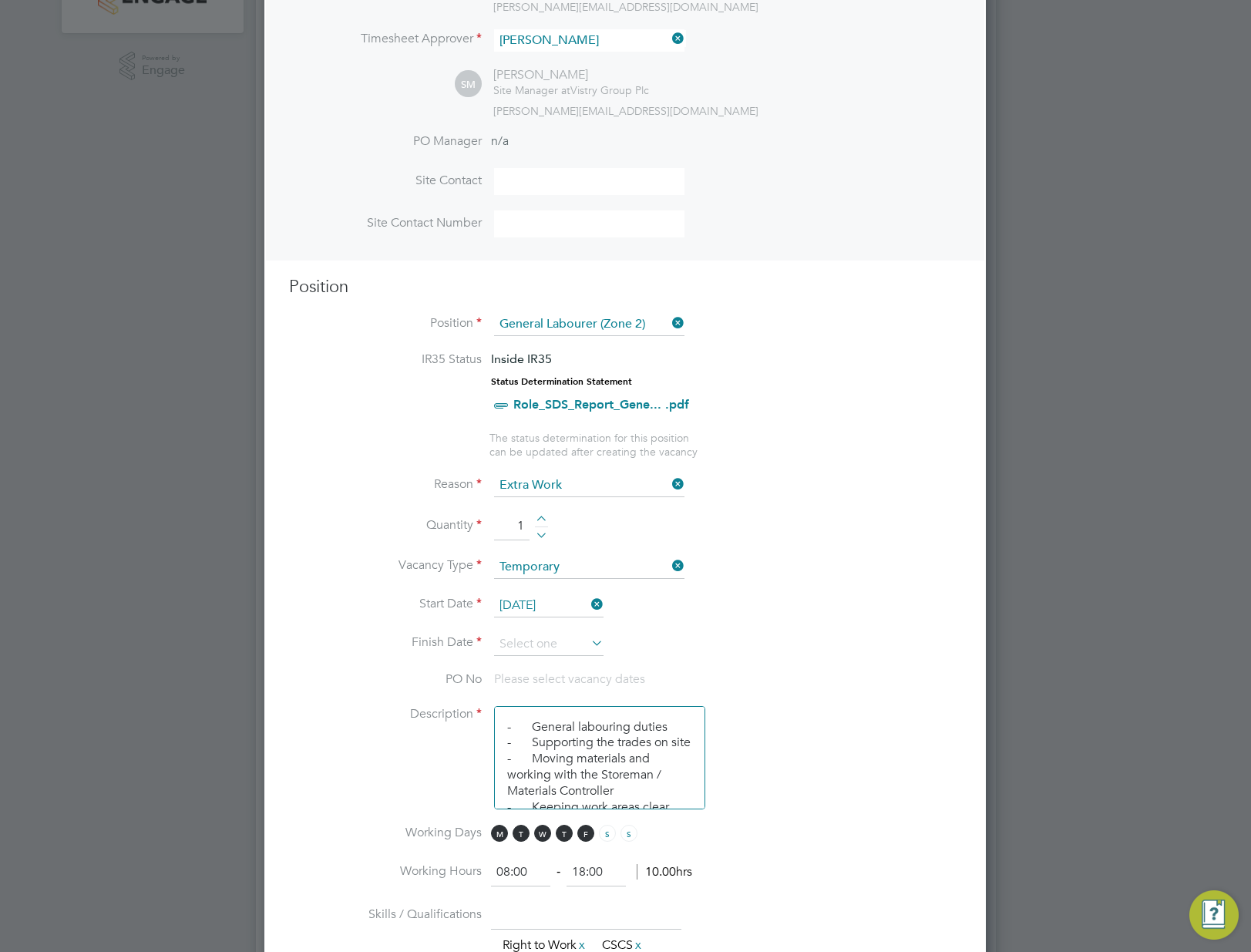
scroll to position [2210, 723]
click at [534, 630] on li "Start Date [DATE]" at bounding box center [626, 614] width 672 height 39
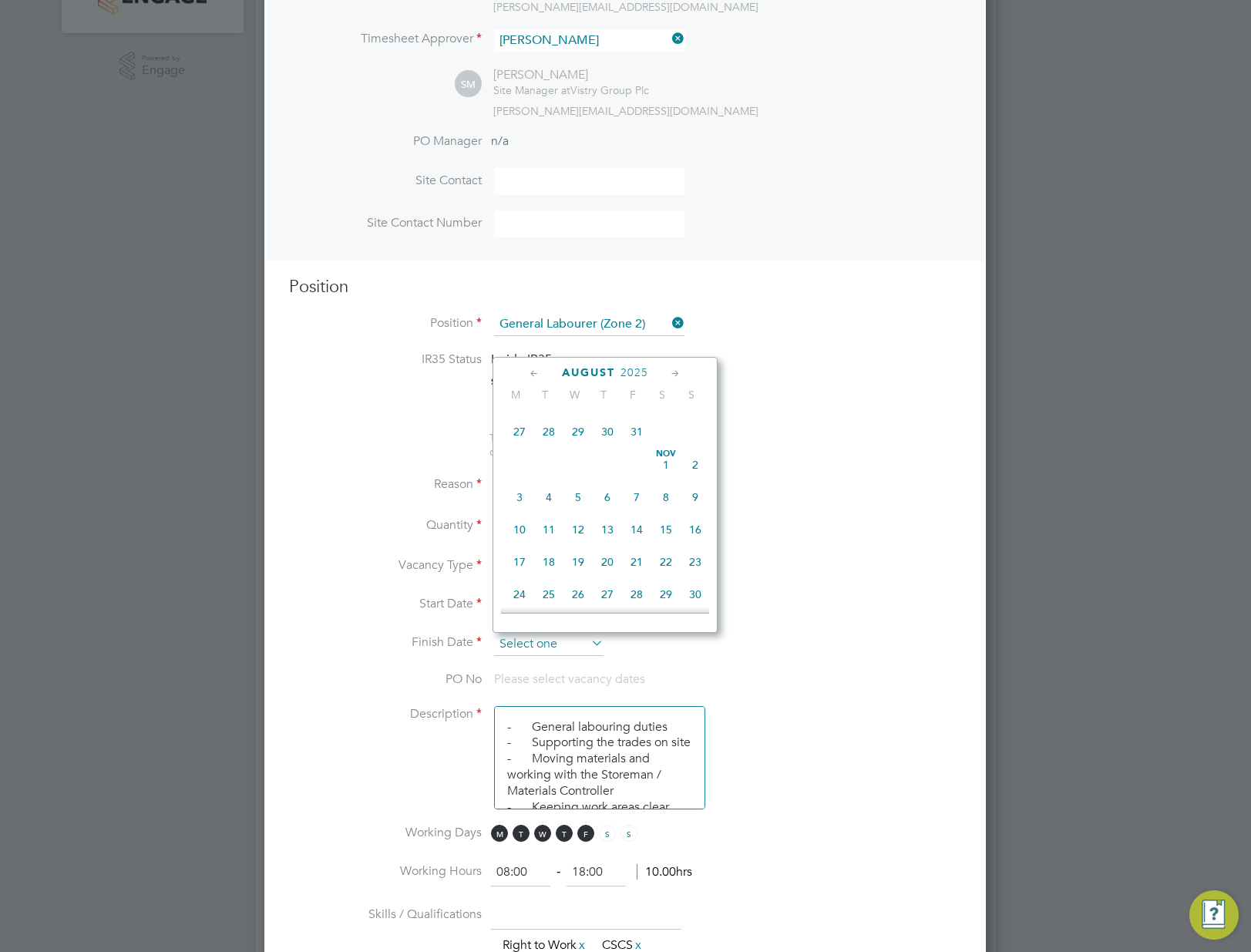
scroll to position [568, 0]
click at [535, 638] on input at bounding box center [548, 645] width 109 height 23
click at [677, 377] on icon at bounding box center [676, 373] width 14 height 17
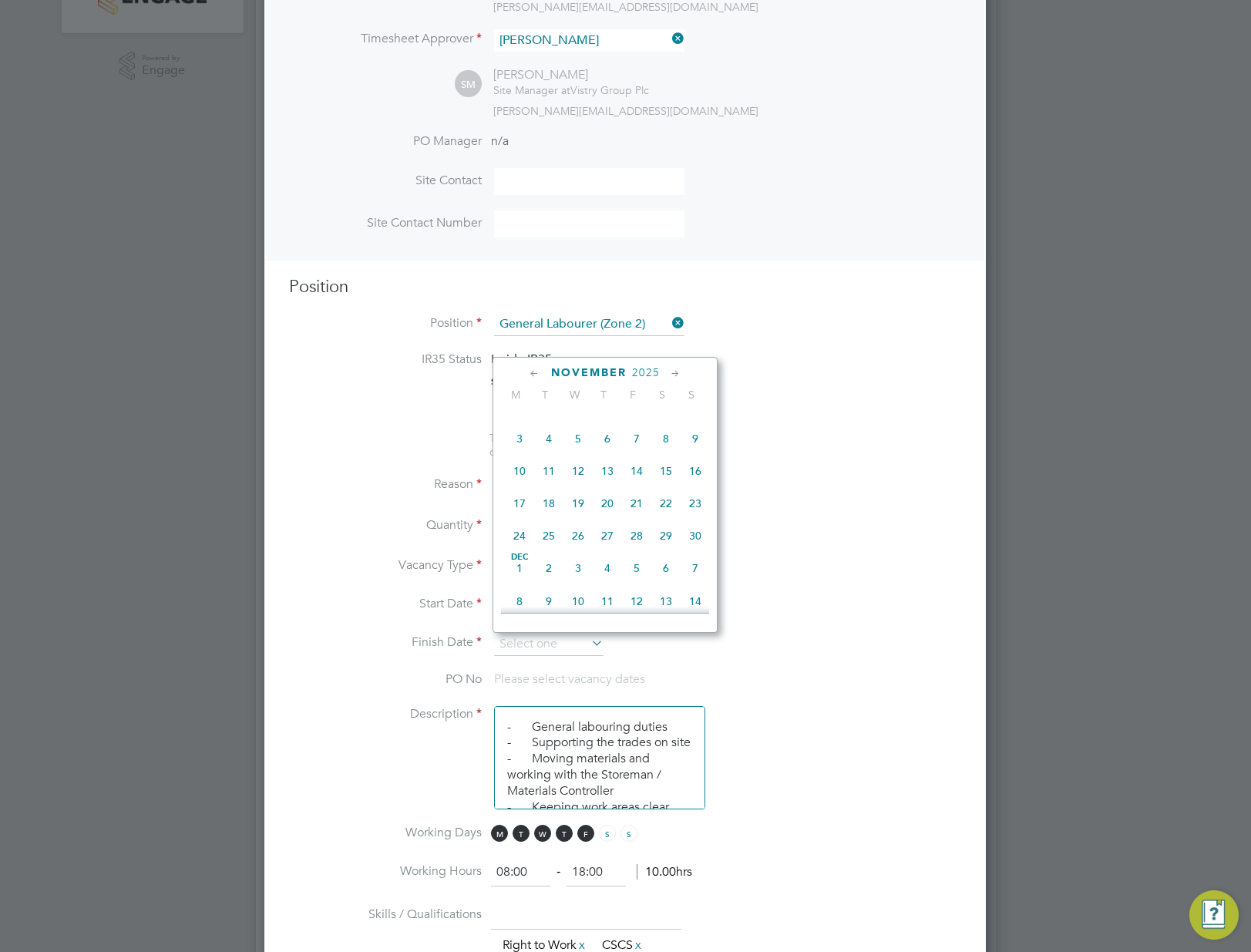
click at [677, 377] on icon at bounding box center [676, 373] width 14 height 17
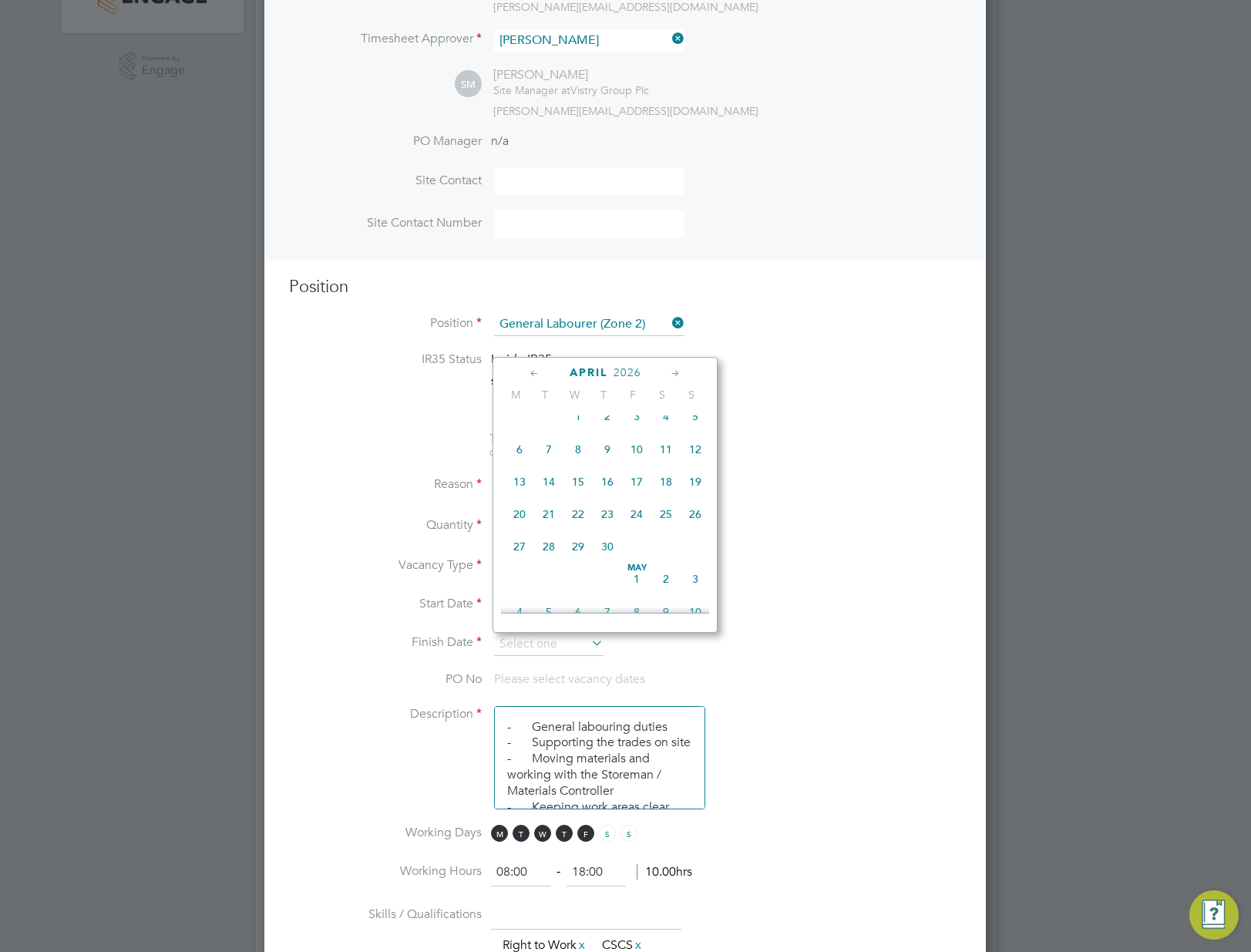
click at [677, 377] on icon at bounding box center [676, 373] width 14 height 17
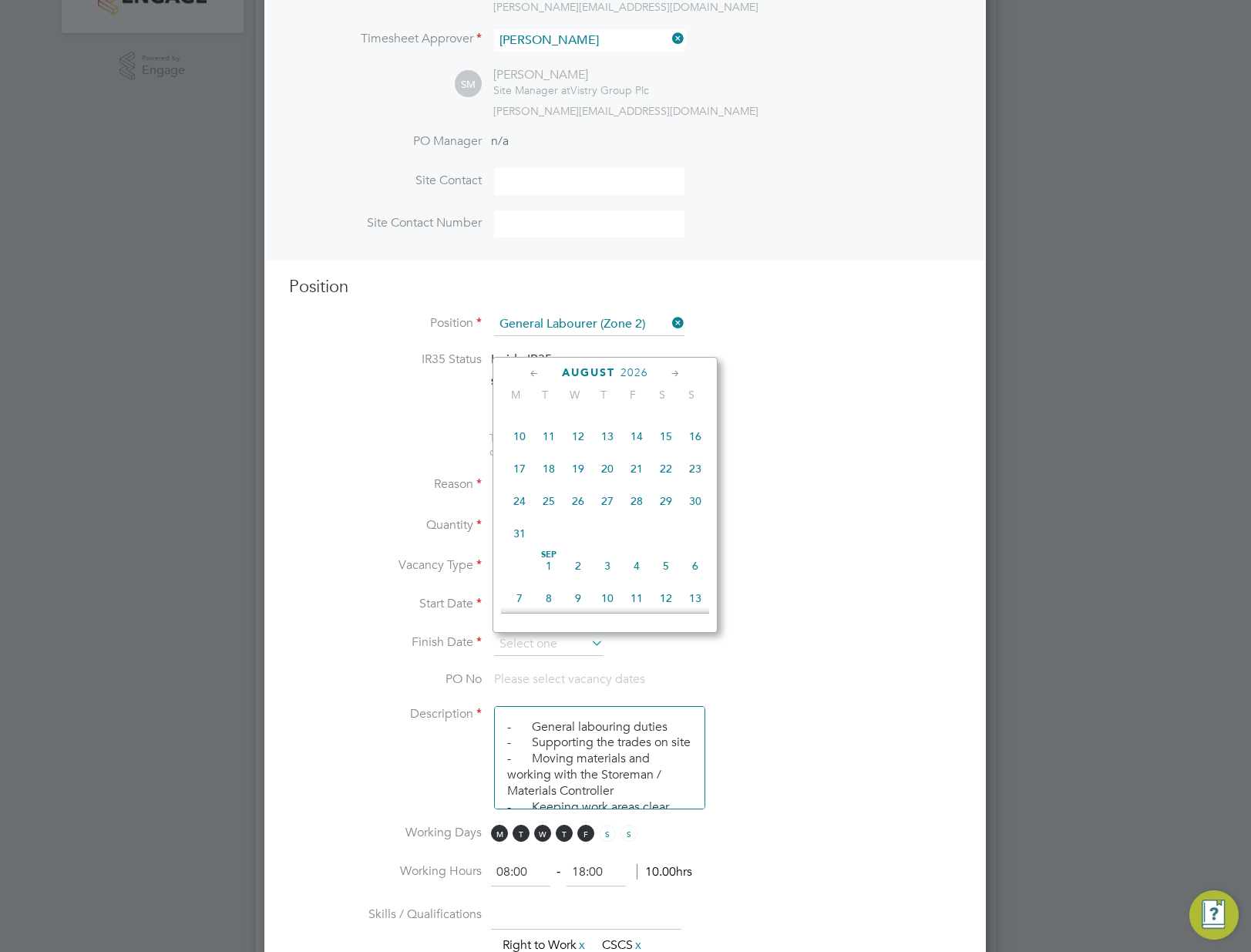
click at [637, 451] on span "14" at bounding box center [636, 436] width 30 height 30
type input "[DATE]"
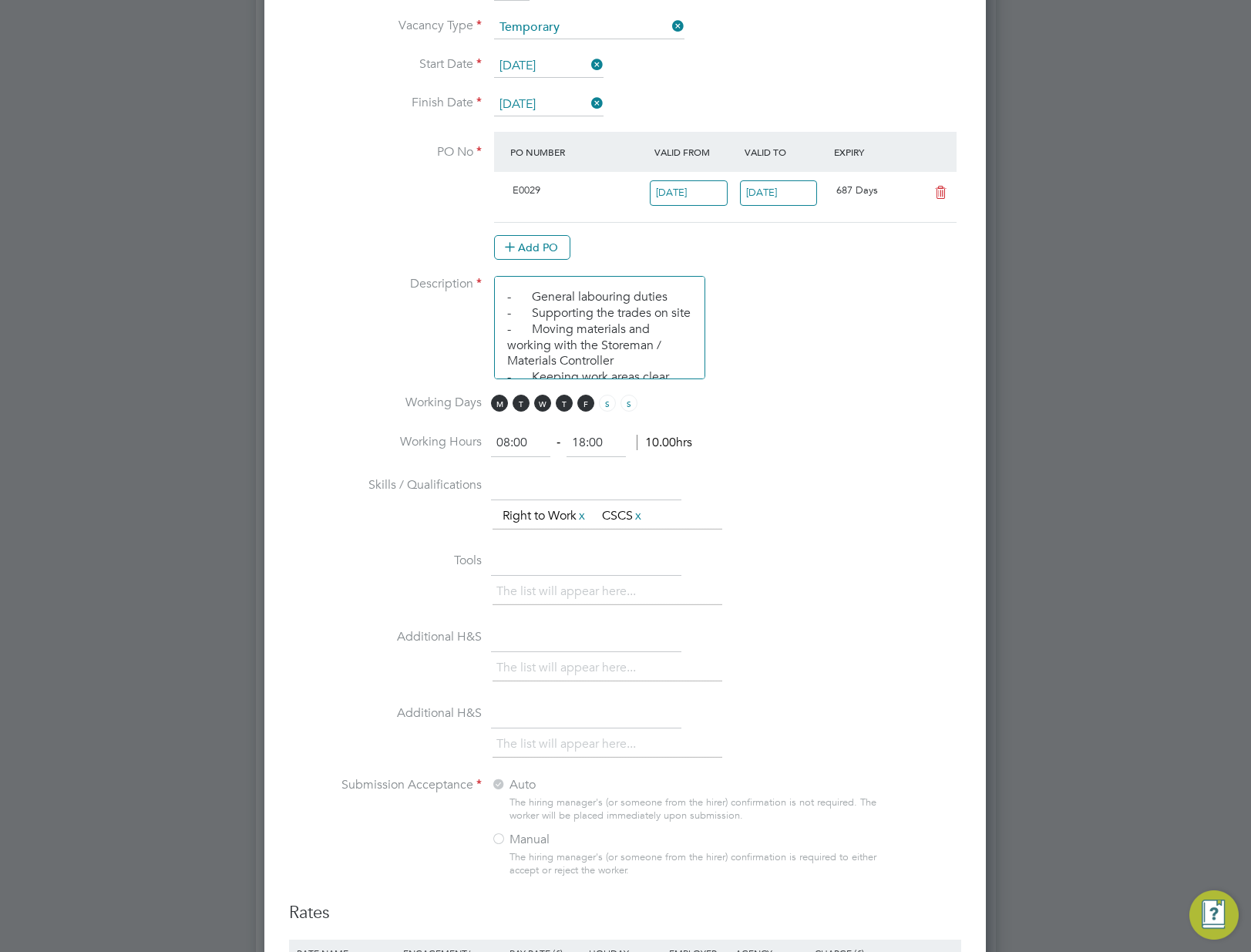
scroll to position [1157, 0]
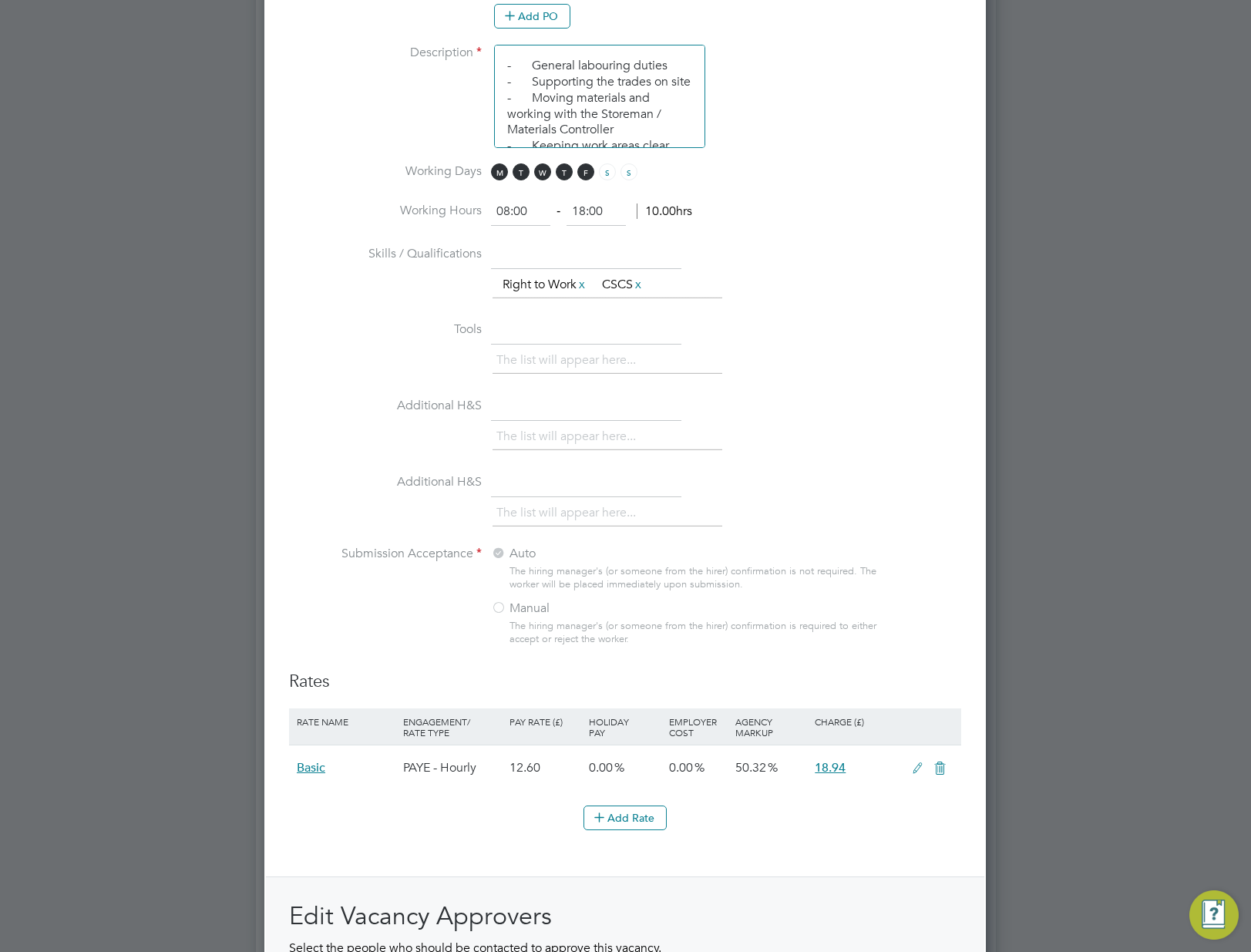
click at [920, 771] on icon at bounding box center [918, 769] width 19 height 13
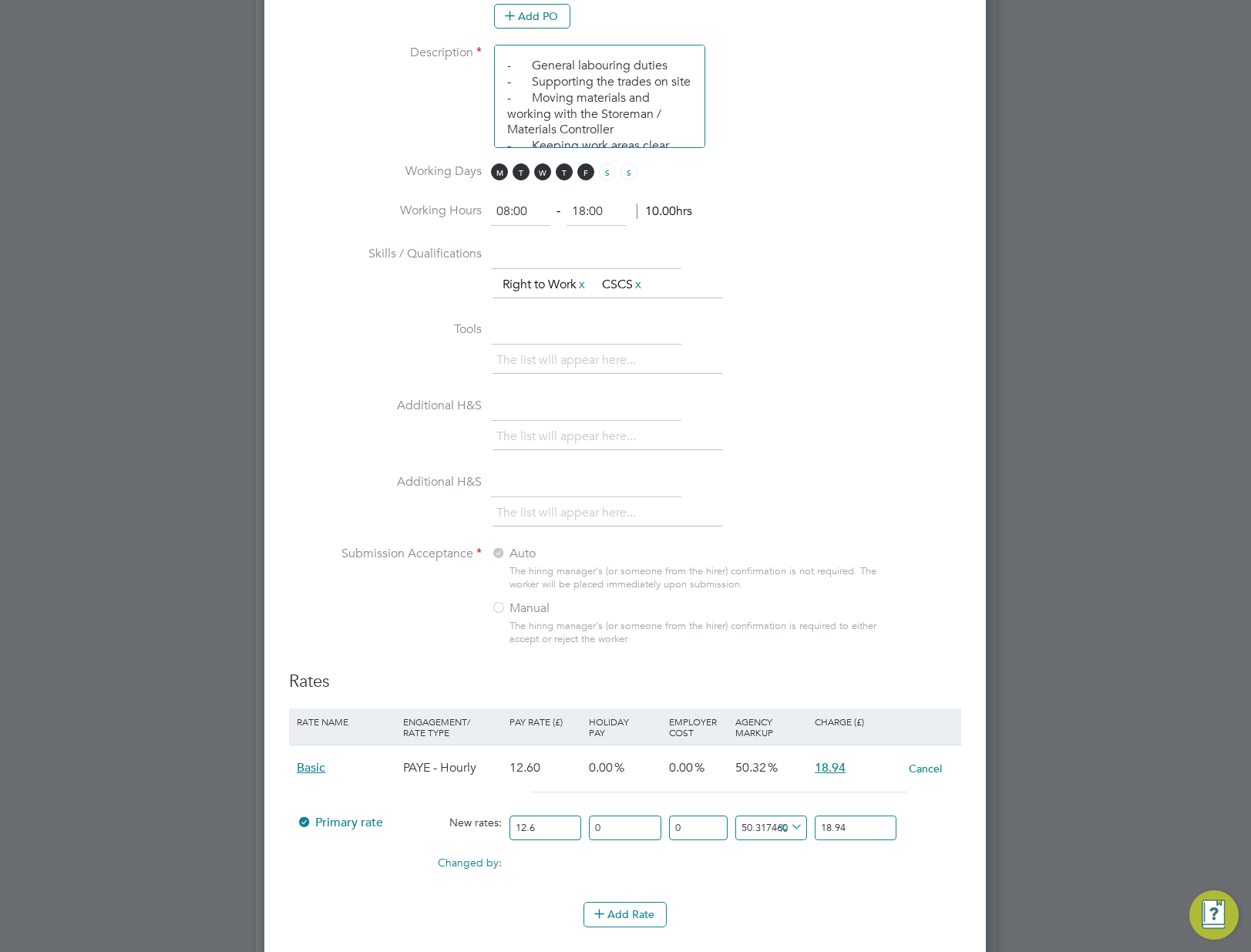
click at [863, 831] on input "18.94" at bounding box center [855, 828] width 82 height 25
type input "50"
type input "18.9"
type input "42.857142857142854"
type input "18"
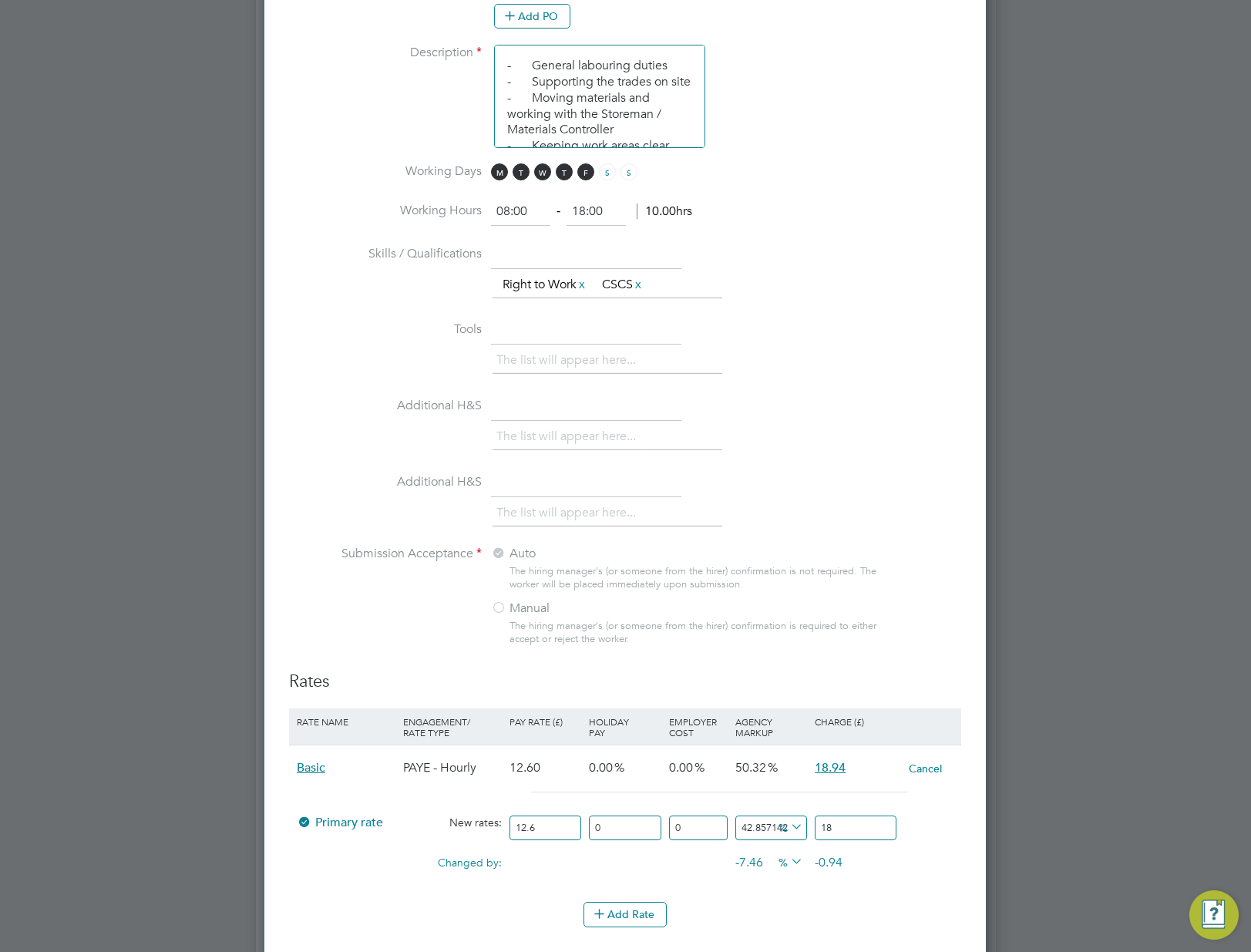
type input "46.82539682539682"
type input "18.5"
type input "47.301587301587304"
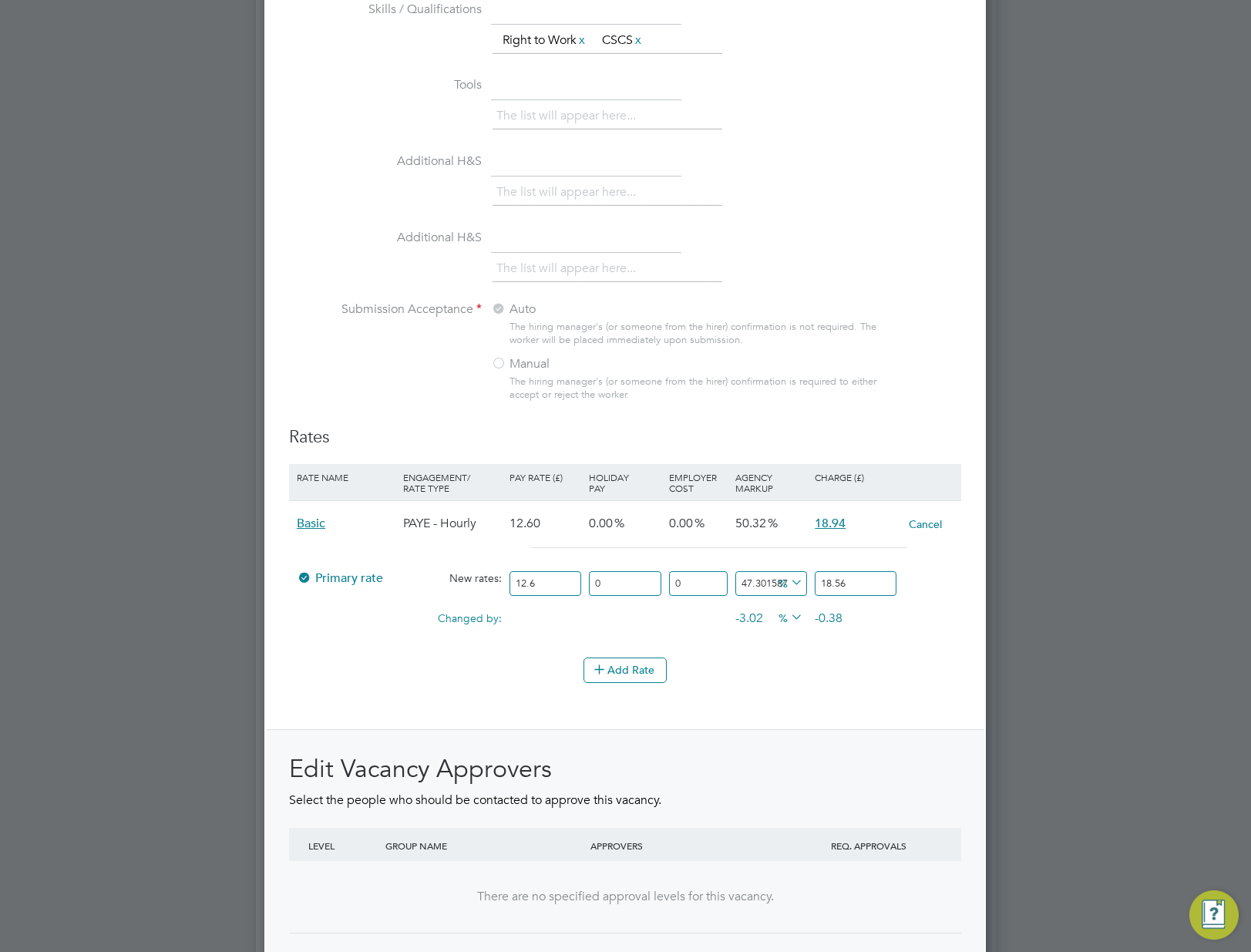
scroll to position [1521, 0]
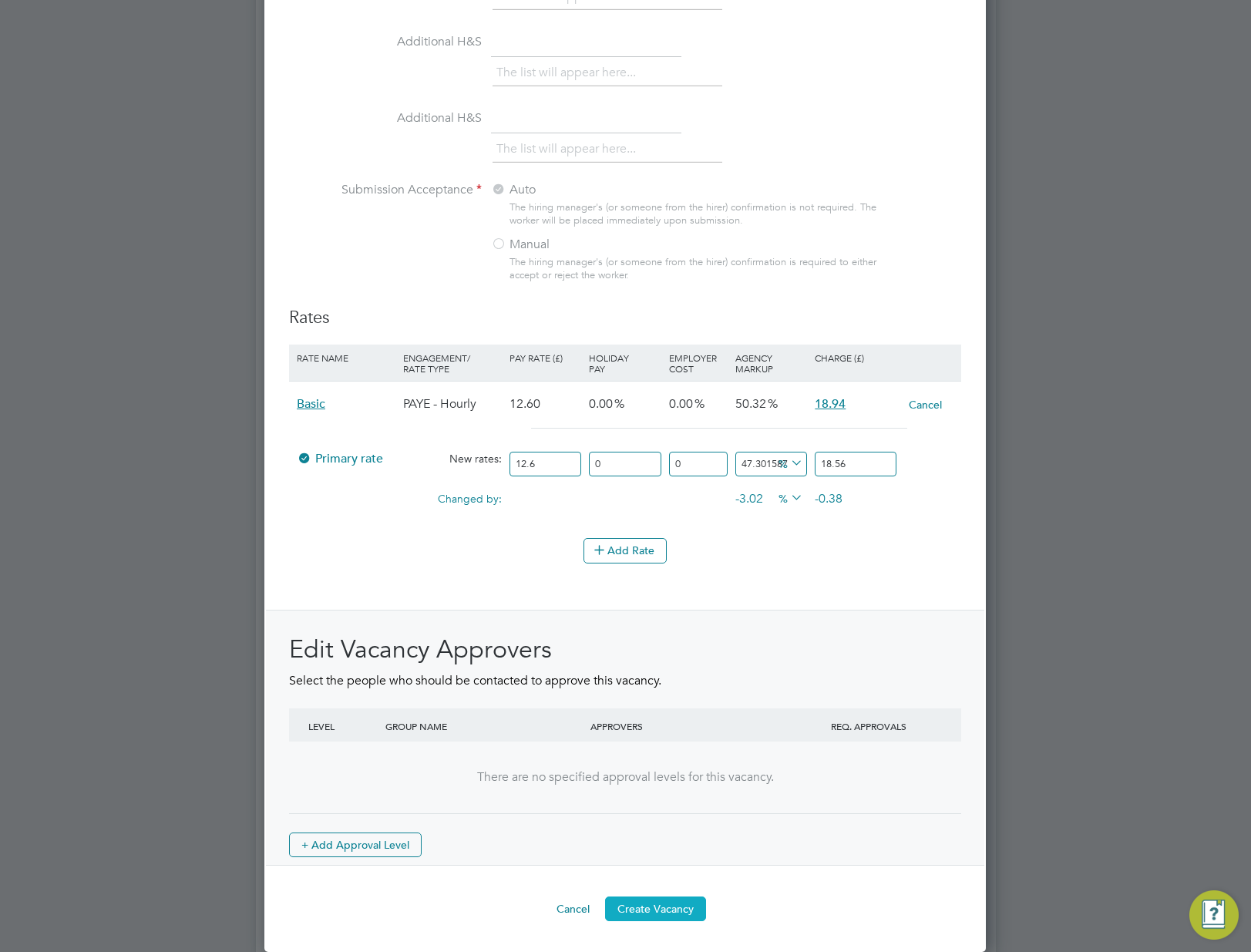
type input "18.56"
click at [643, 908] on button "Create Vacancy" at bounding box center [656, 909] width 101 height 24
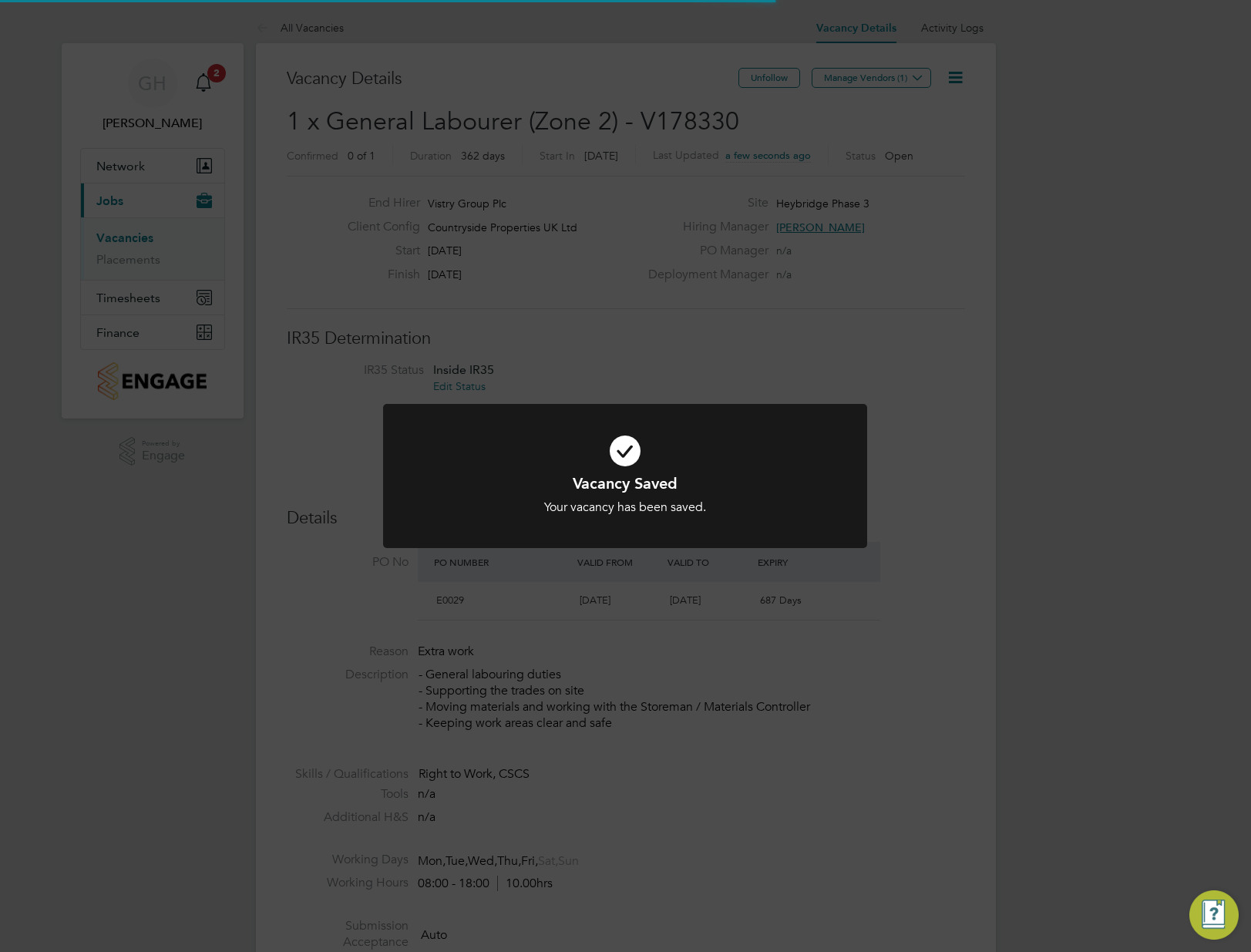
scroll to position [45, 135]
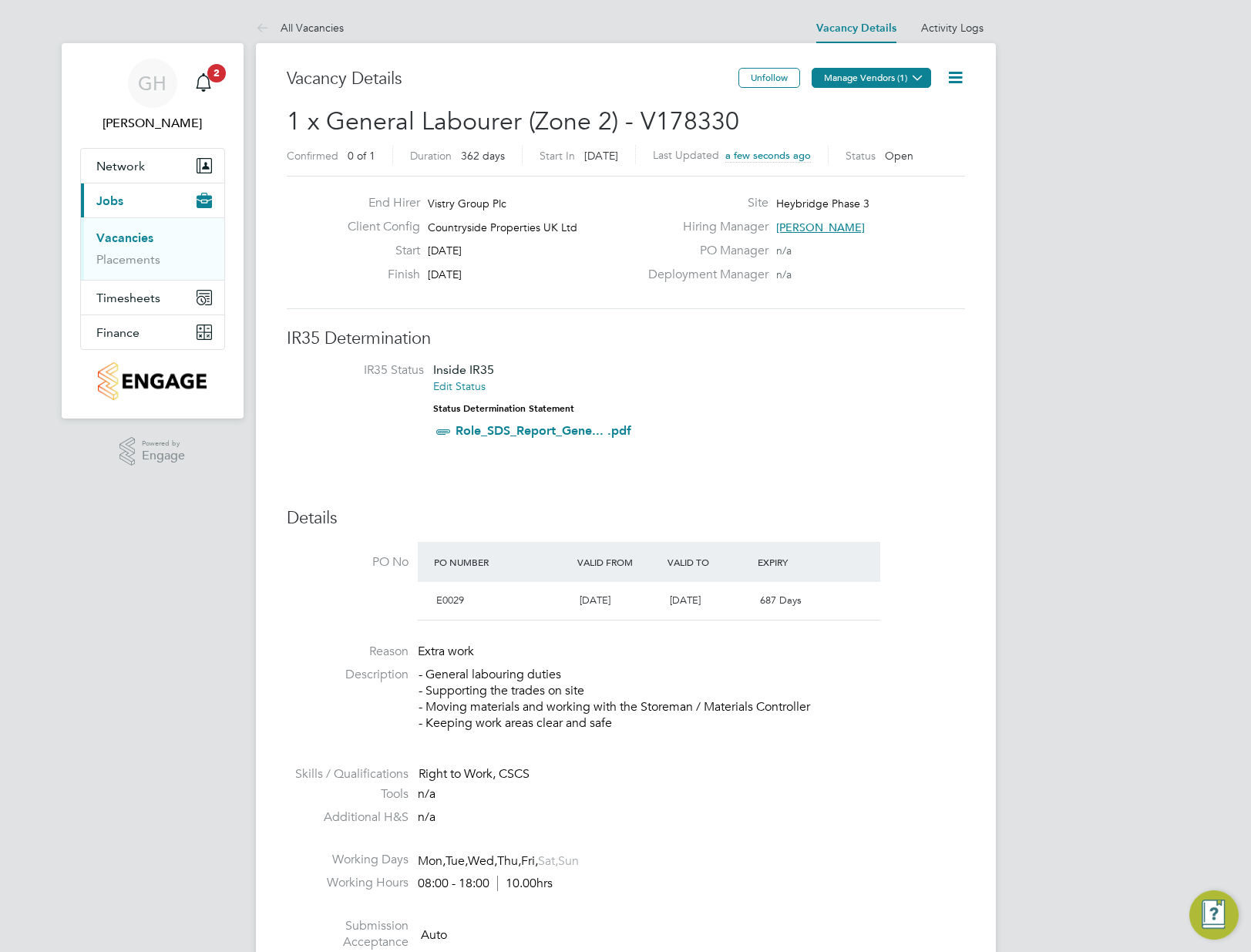
click at [916, 80] on icon at bounding box center [918, 78] width 12 height 12
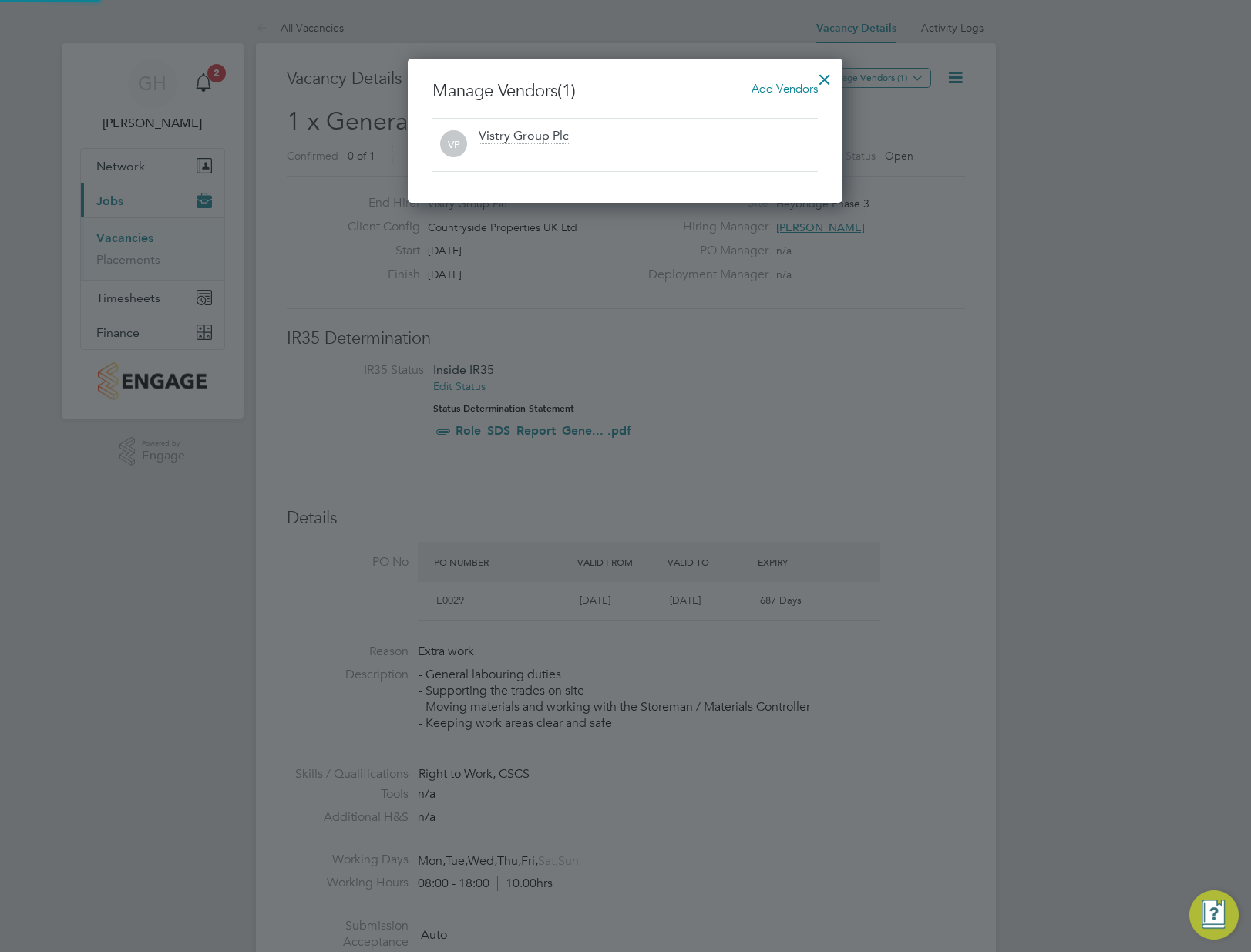
scroll to position [8, 8]
click at [798, 90] on span "Add Vendors" at bounding box center [785, 88] width 67 height 14
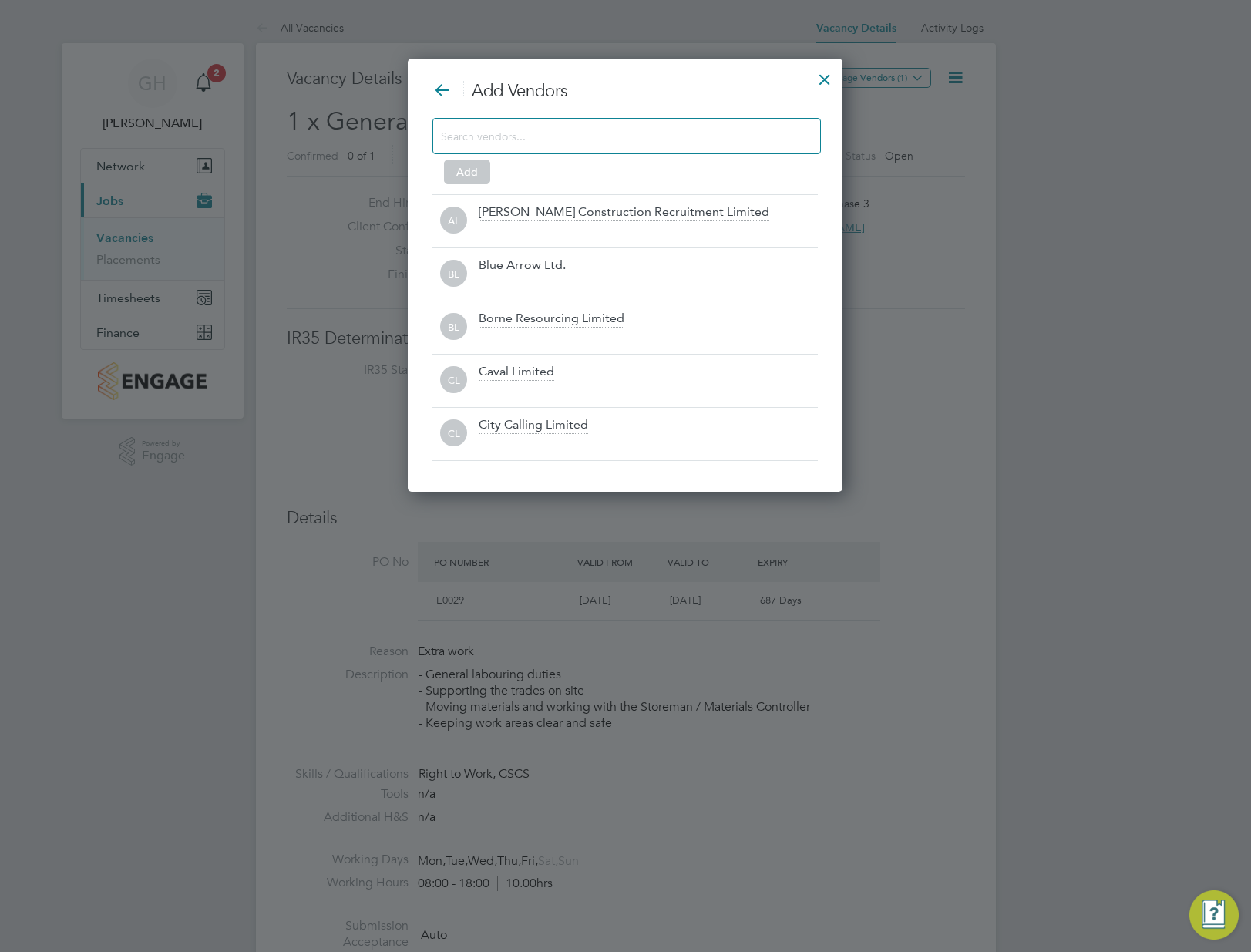
scroll to position [435, 435]
click at [778, 132] on input at bounding box center [614, 135] width 347 height 20
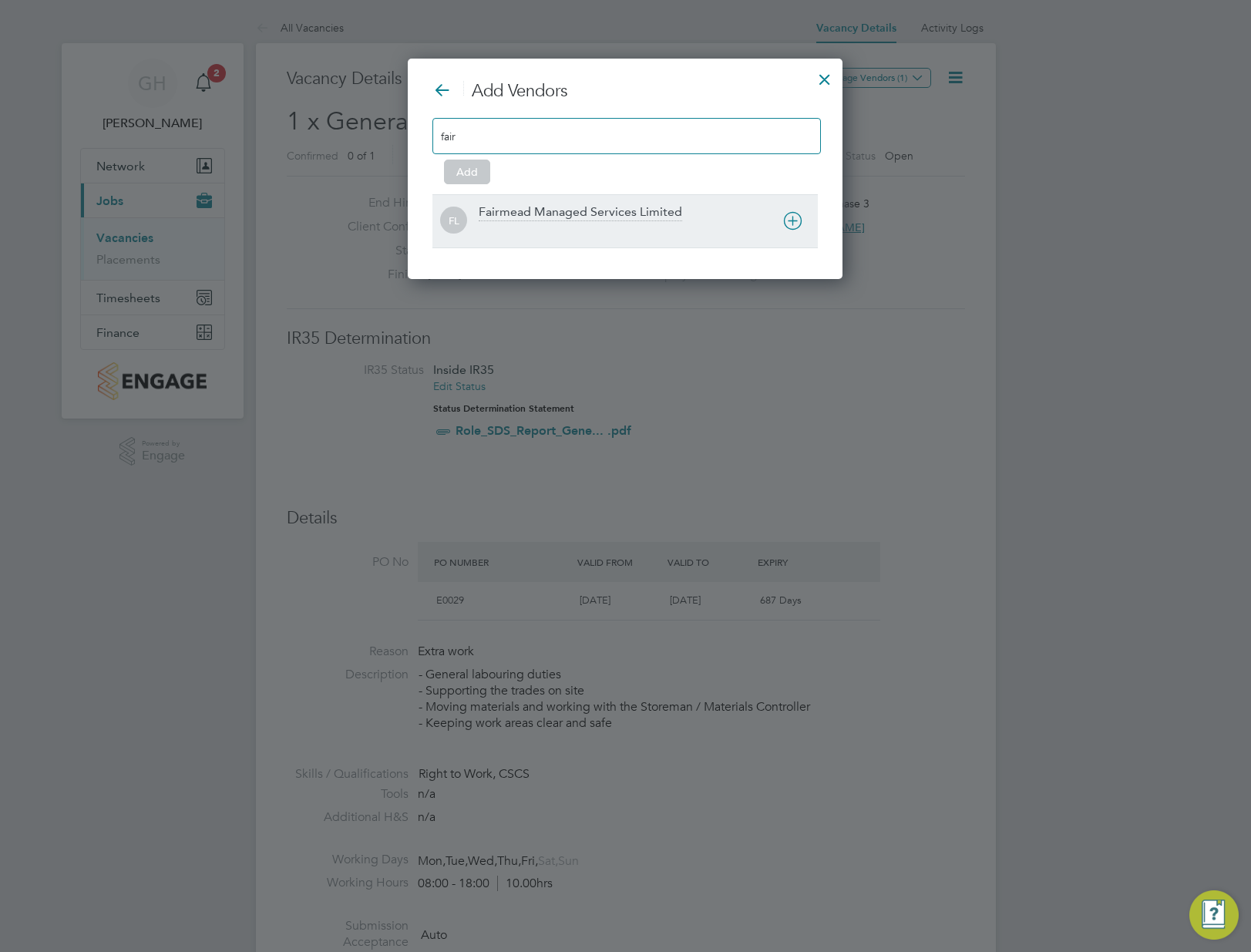
type input "fair"
click at [679, 216] on div "Fairmead Managed Services Limited" at bounding box center [580, 213] width 204 height 17
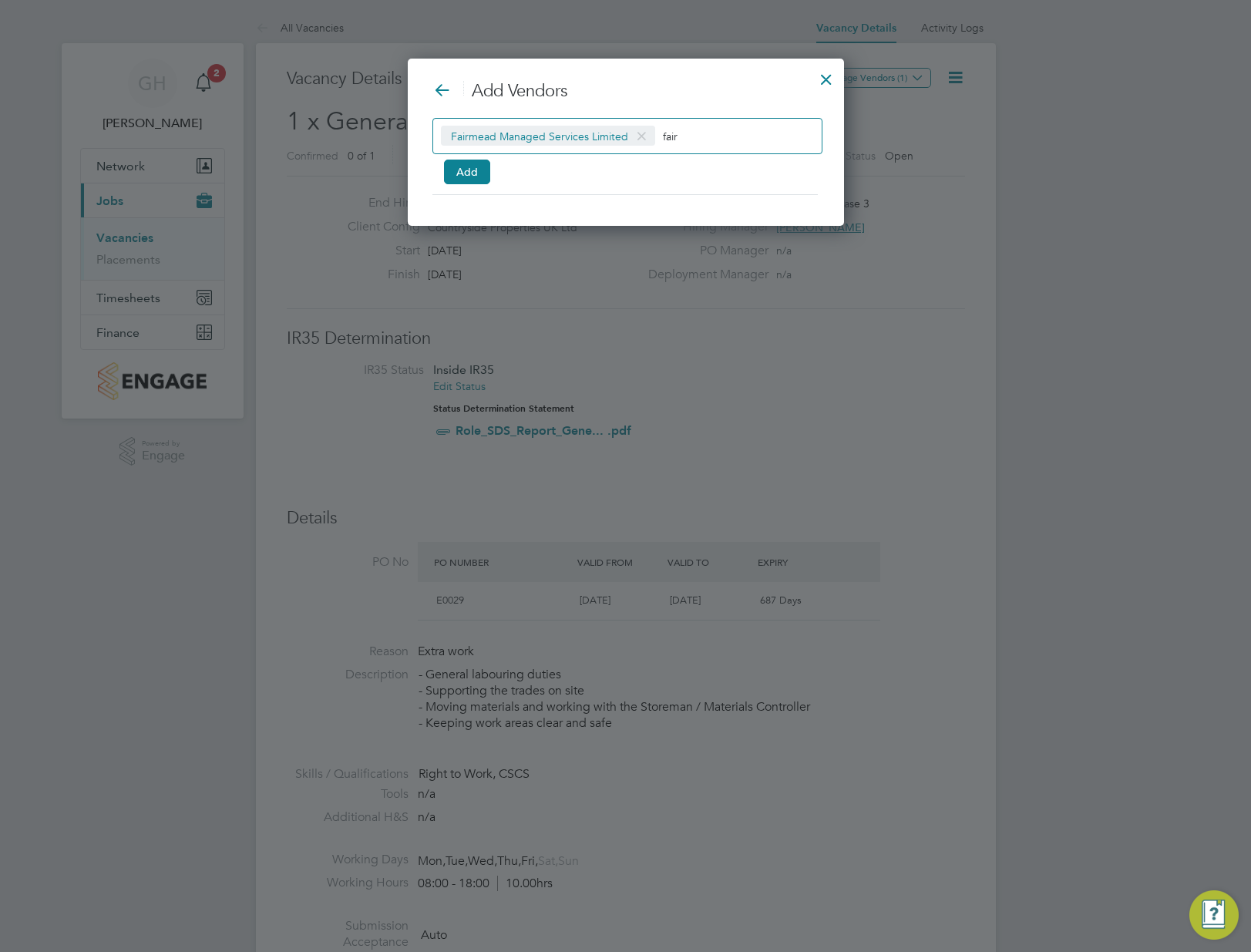
scroll to position [168, 435]
click at [458, 178] on button "Add" at bounding box center [467, 171] width 46 height 24
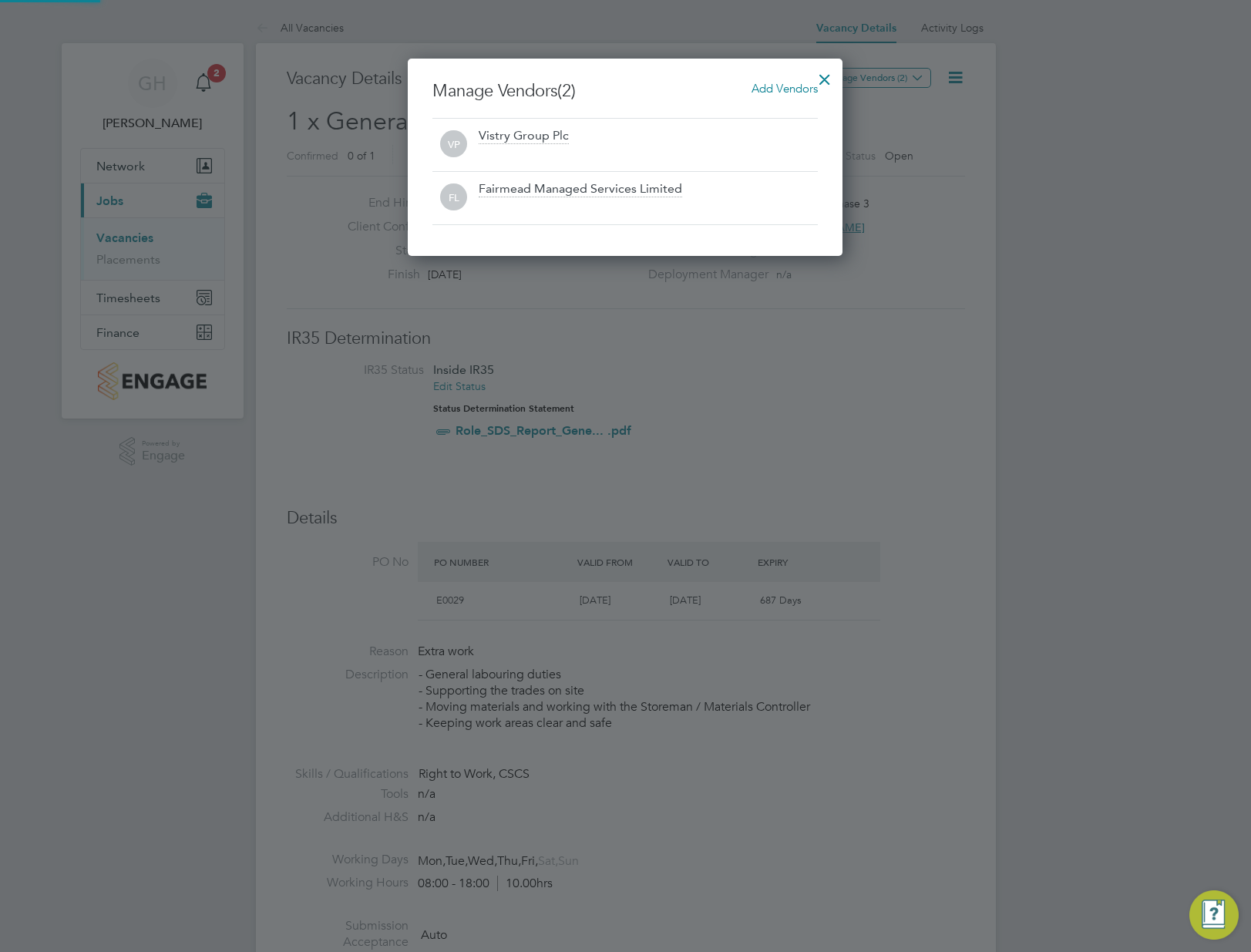
scroll to position [197, 435]
click at [826, 69] on div at bounding box center [825, 75] width 28 height 28
